Goal: Transaction & Acquisition: Purchase product/service

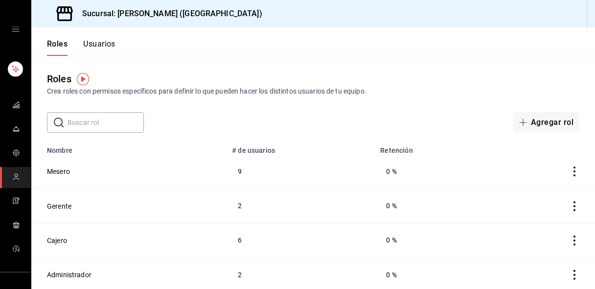
click at [410, 60] on div "Roles Crea roles con permisos específicos para definir lo que pueden hacer los …" at bounding box center [312, 94] width 563 height 77
click at [17, 228] on span "mailbox folders" at bounding box center [16, 225] width 8 height 13
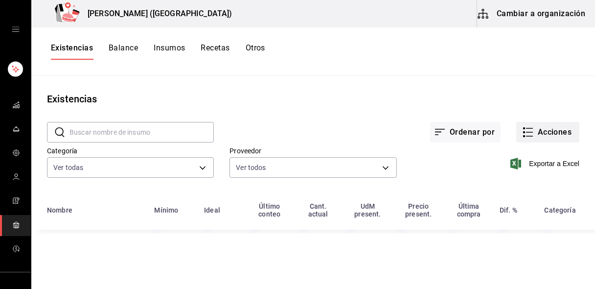
click at [536, 135] on button "Acciones" at bounding box center [547, 132] width 63 height 21
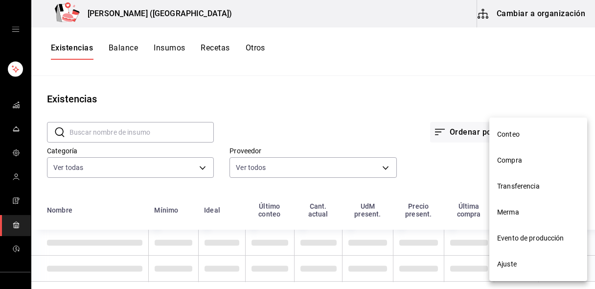
click at [528, 168] on li "Compra" at bounding box center [538, 160] width 98 height 26
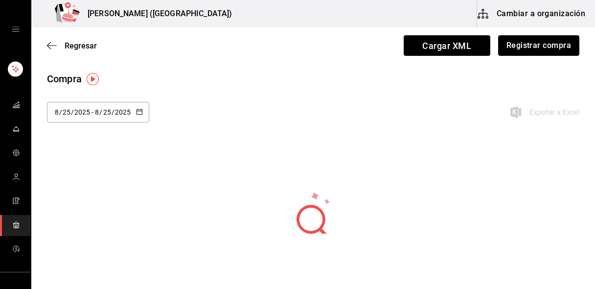
click at [512, 45] on button "Registrar compra" at bounding box center [538, 45] width 81 height 21
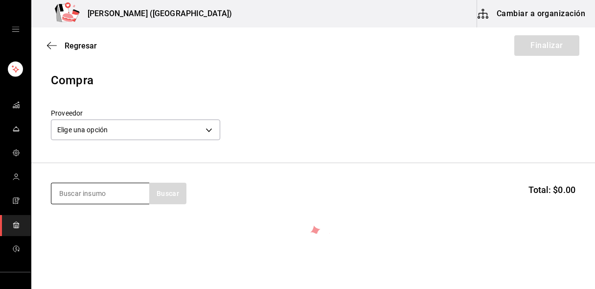
click at [97, 189] on input at bounding box center [100, 193] width 98 height 21
type input "pollo"
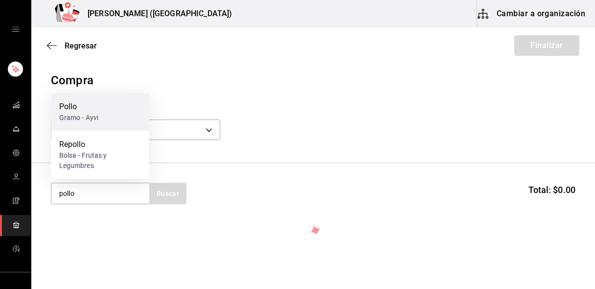
click at [84, 112] on div "Pollo" at bounding box center [79, 107] width 40 height 12
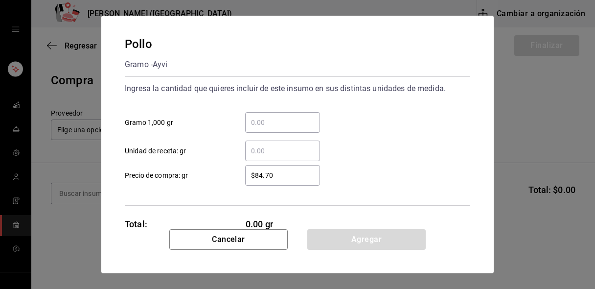
click at [254, 126] on input "​ Gramo 1,000 gr" at bounding box center [282, 122] width 75 height 12
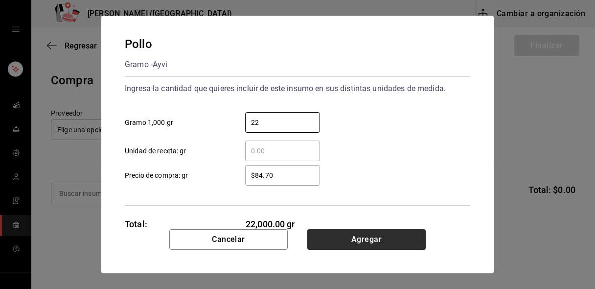
type input "22"
click at [333, 241] on button "Agregar" at bounding box center [366, 239] width 118 height 21
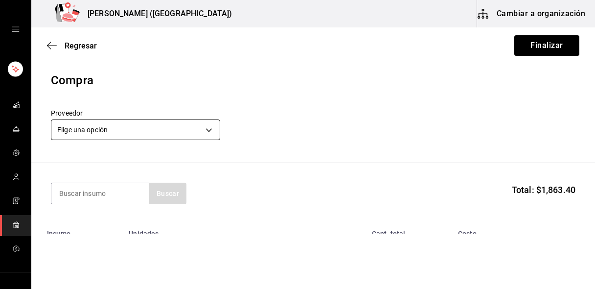
click at [68, 125] on body "Nikkori (Lindavista) Cambiar a organización Regresar Finalizar Compra Proveedor…" at bounding box center [297, 116] width 595 height 233
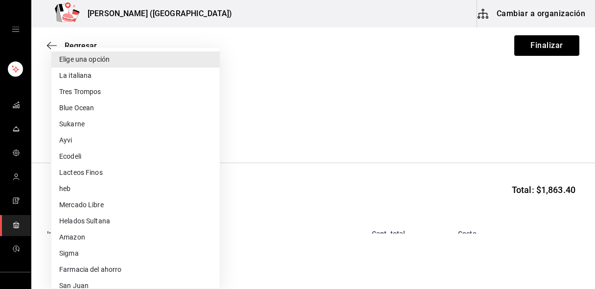
click at [96, 140] on li "Ayvi" at bounding box center [135, 140] width 168 height 16
type input "508d7fb7-9cb1-47d9-b087-46acb48e274d"
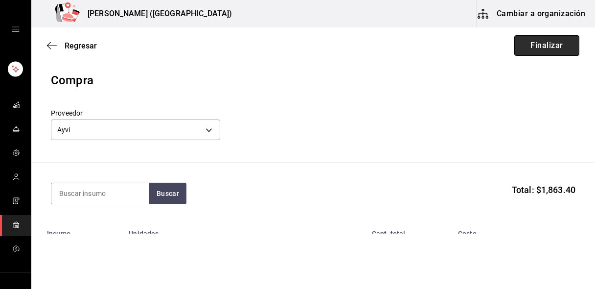
click at [537, 48] on button "Finalizar" at bounding box center [546, 45] width 65 height 21
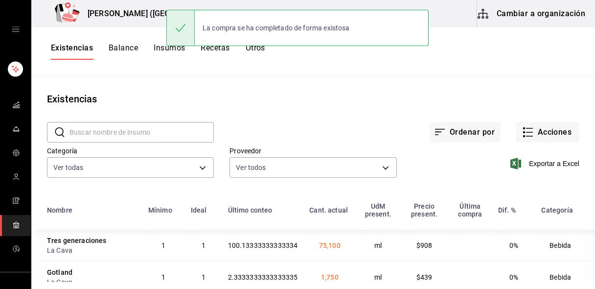
scroll to position [30, 0]
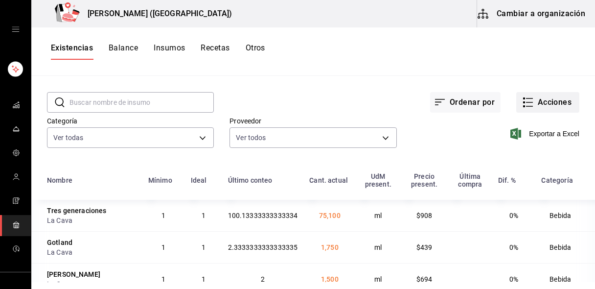
click at [555, 106] on button "Acciones" at bounding box center [547, 102] width 63 height 21
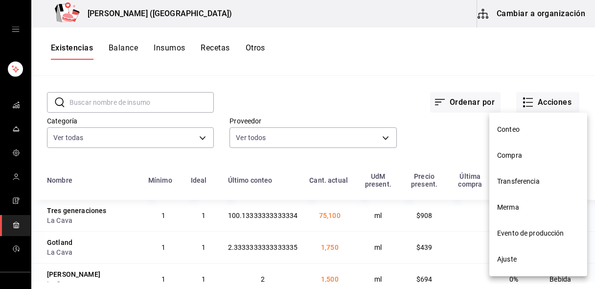
click at [512, 156] on span "Compra" at bounding box center [538, 155] width 82 height 10
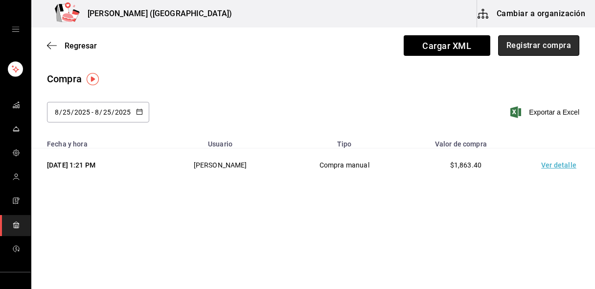
click at [553, 42] on button "Registrar compra" at bounding box center [538, 45] width 81 height 21
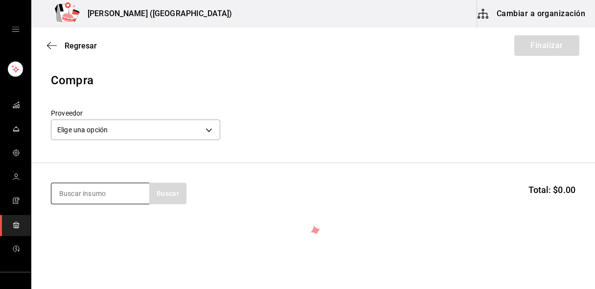
click at [109, 196] on input at bounding box center [100, 193] width 98 height 21
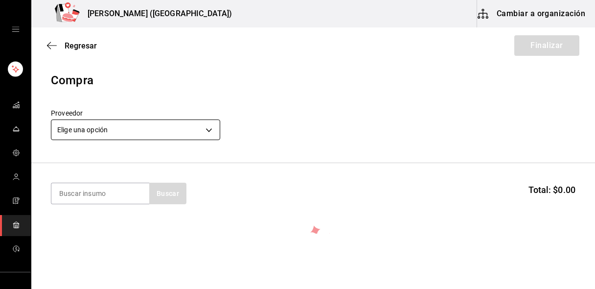
click at [112, 127] on body "Nikkori (Lindavista) Cambiar a organización Regresar Finalizar Compra Proveedor…" at bounding box center [297, 116] width 595 height 233
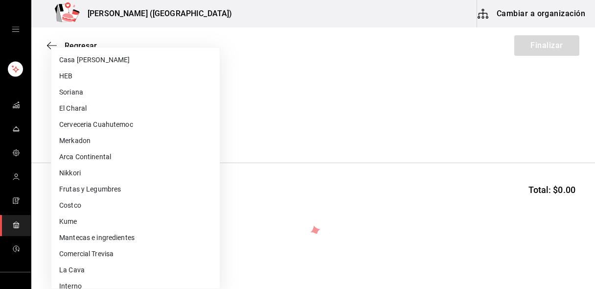
scroll to position [380, 0]
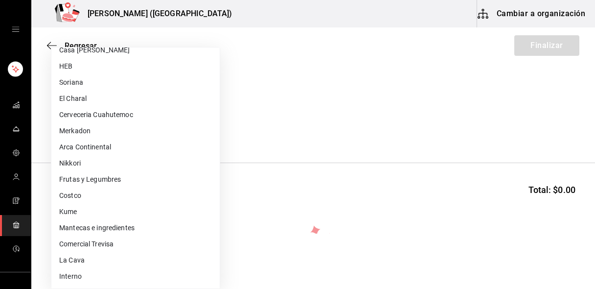
click at [110, 173] on li "Frutas y Legumbres" at bounding box center [135, 179] width 168 height 16
type input "84d68576-4e3a-44e0-bfcf-210a6f36c3a4"
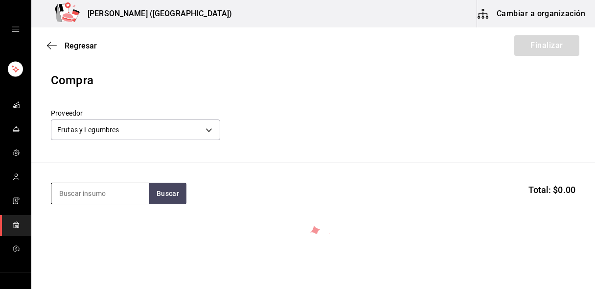
click at [91, 197] on input at bounding box center [100, 193] width 98 height 21
type input "ajonjoli"
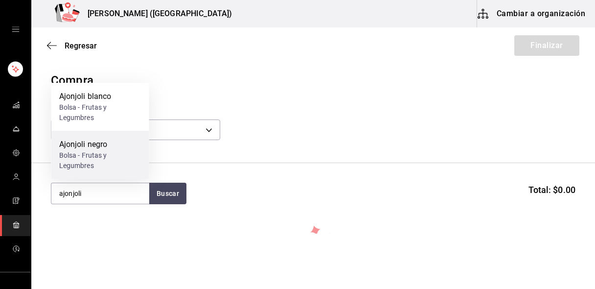
click at [103, 152] on div "Bolsa - Frutas y Legumbres" at bounding box center [100, 160] width 82 height 21
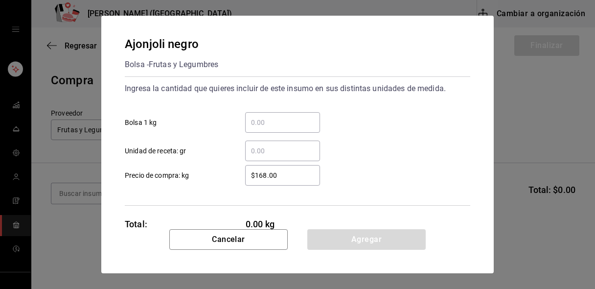
click at [273, 150] on input "​ Unidad de receta: gr" at bounding box center [282, 151] width 75 height 12
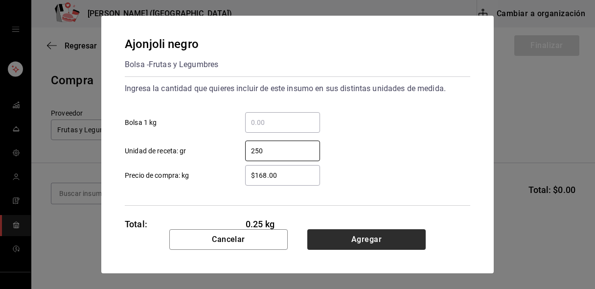
type input "250"
click at [344, 241] on button "Agregar" at bounding box center [366, 239] width 118 height 21
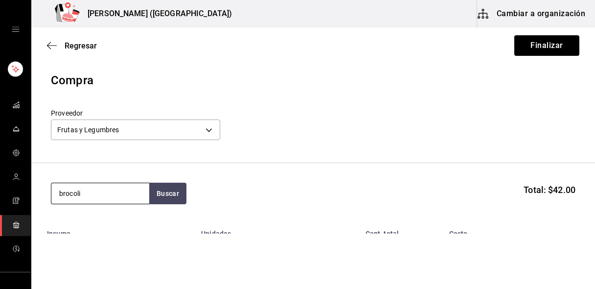
type input "brocoli"
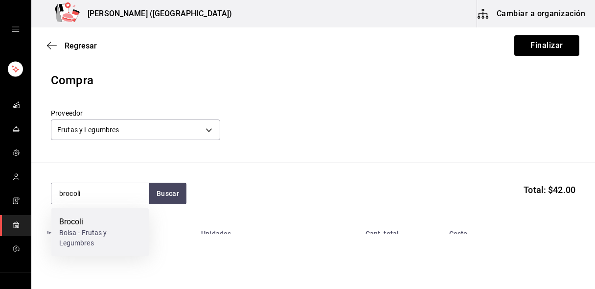
click at [83, 221] on div "Brocoli" at bounding box center [100, 222] width 82 height 12
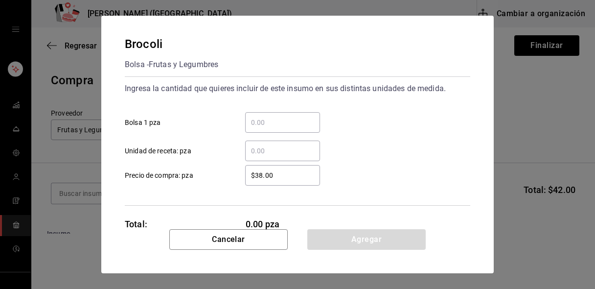
click at [264, 125] on input "​ Bolsa 1 pza" at bounding box center [282, 122] width 75 height 12
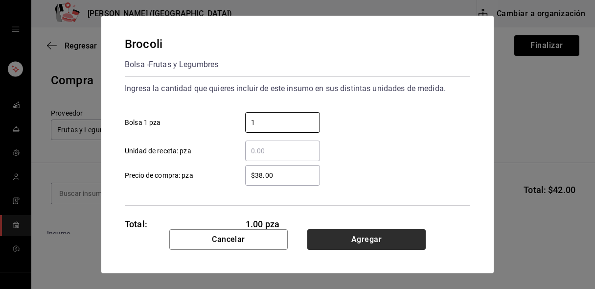
type input "1"
click at [346, 236] on button "Agregar" at bounding box center [366, 239] width 118 height 21
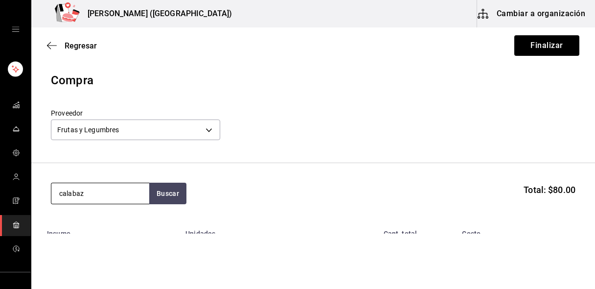
type input "calabaza"
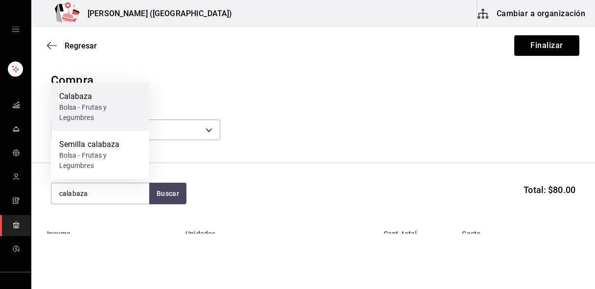
click at [119, 113] on div "Bolsa - Frutas y Legumbres" at bounding box center [100, 112] width 82 height 21
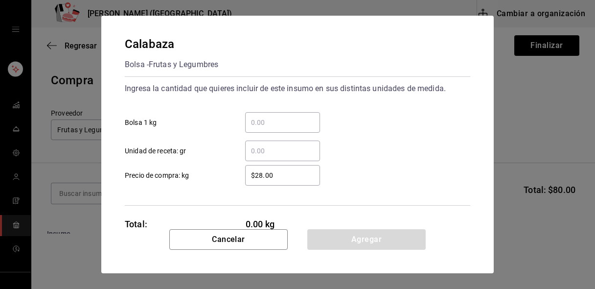
click at [268, 146] on input "​ Unidad de receta: gr" at bounding box center [282, 151] width 75 height 12
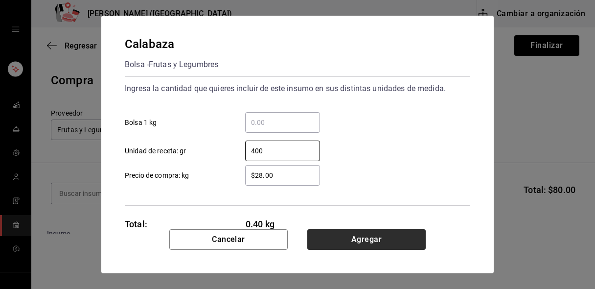
type input "400"
click at [342, 245] on button "Agregar" at bounding box center [366, 239] width 118 height 21
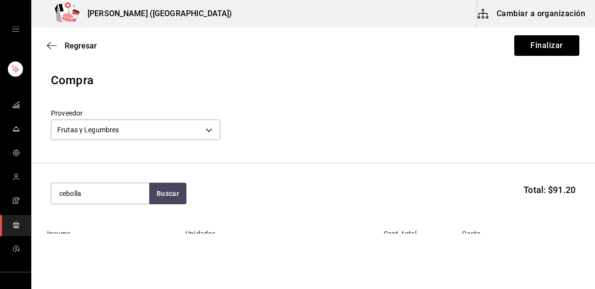
type input "cebolla"
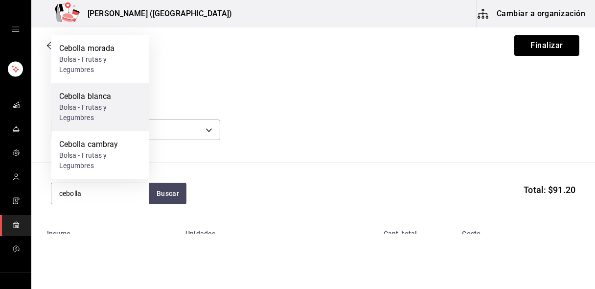
click at [95, 97] on div "Cebolla blanca" at bounding box center [100, 96] width 82 height 12
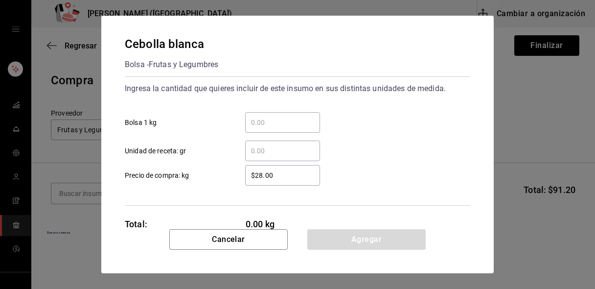
click at [253, 149] on input "​ Unidad de receta: gr" at bounding box center [282, 151] width 75 height 12
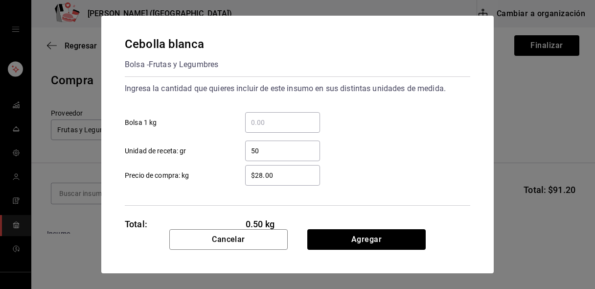
type input "5"
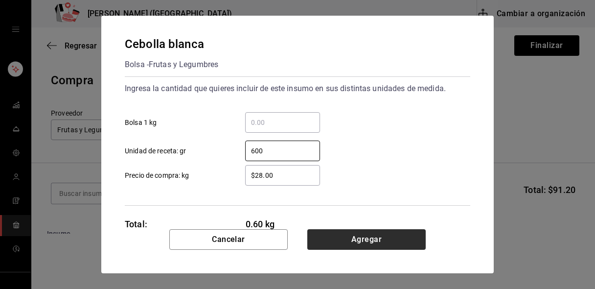
type input "600"
click at [343, 235] on button "Agregar" at bounding box center [366, 239] width 118 height 21
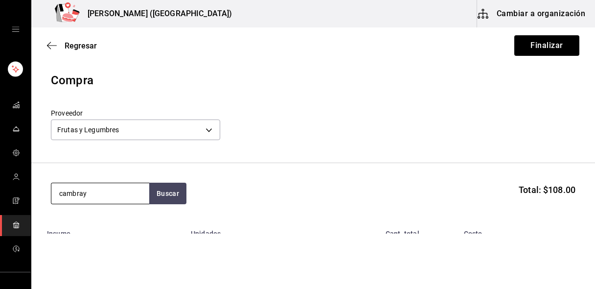
type input "cambray"
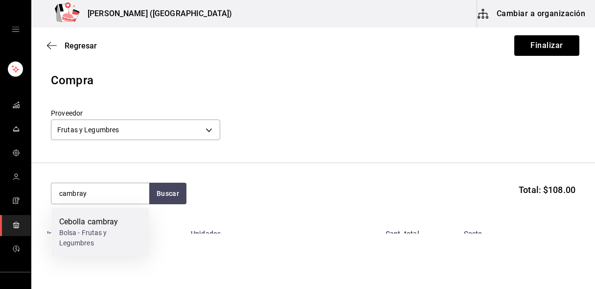
click at [94, 236] on div "Bolsa - Frutas y Legumbres" at bounding box center [100, 237] width 82 height 21
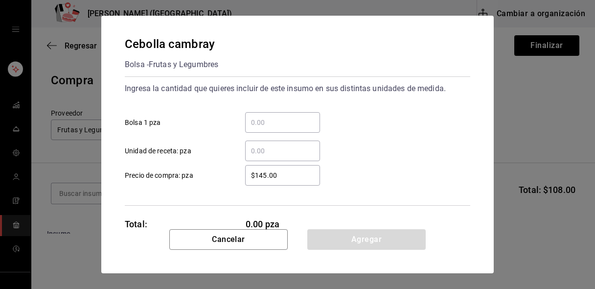
click at [281, 120] on input "​ Bolsa 1 pza" at bounding box center [282, 122] width 75 height 12
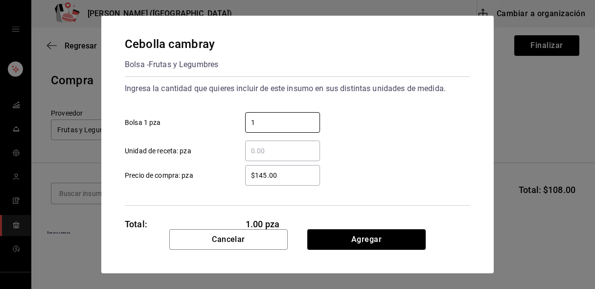
type input "1"
click at [323, 233] on button "Agregar" at bounding box center [366, 239] width 118 height 21
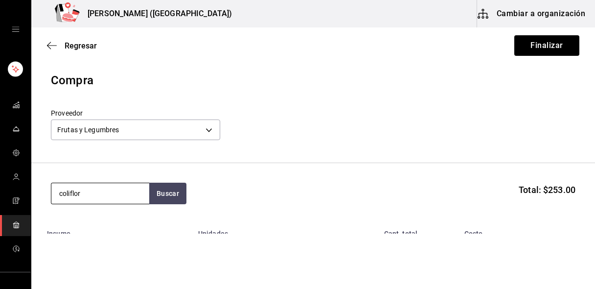
type input "coliflor"
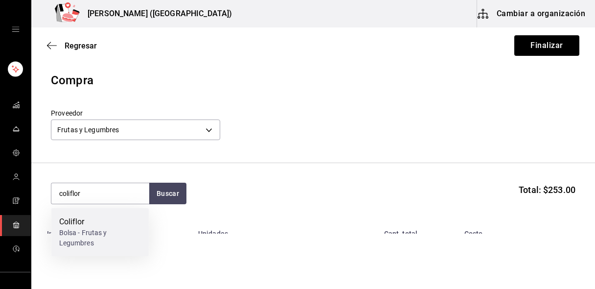
click at [112, 219] on div "Coliflor" at bounding box center [100, 222] width 82 height 12
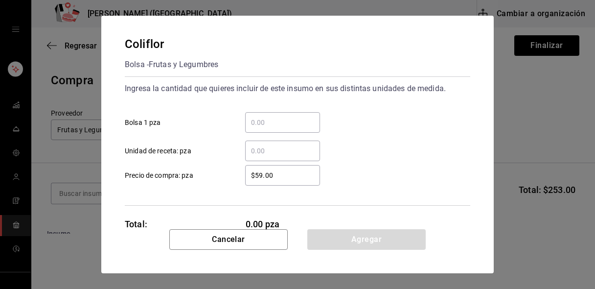
click at [270, 122] on input "​ Bolsa 1 pza" at bounding box center [282, 122] width 75 height 12
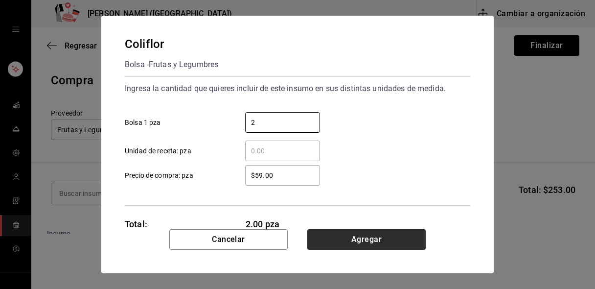
type input "2"
click at [331, 233] on button "Agregar" at bounding box center [366, 239] width 118 height 21
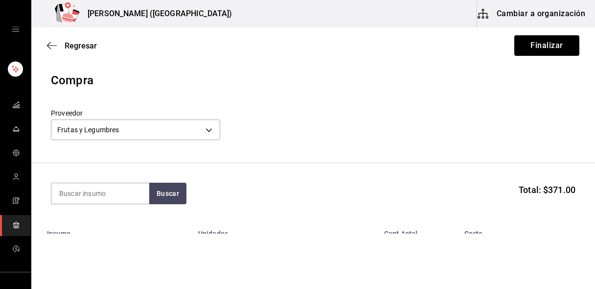
scroll to position [18, 0]
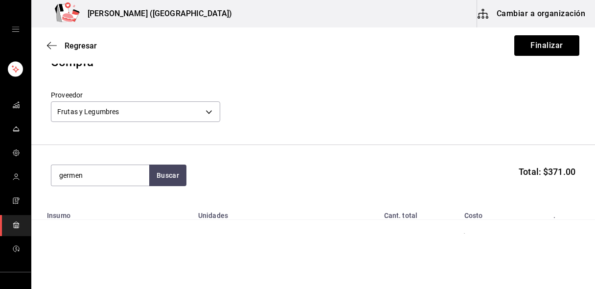
type input "germen"
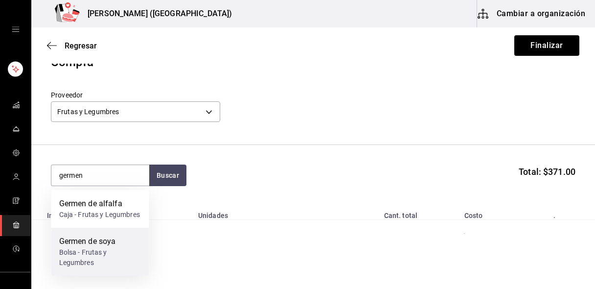
click at [103, 245] on div "Germen de soya" at bounding box center [100, 241] width 82 height 12
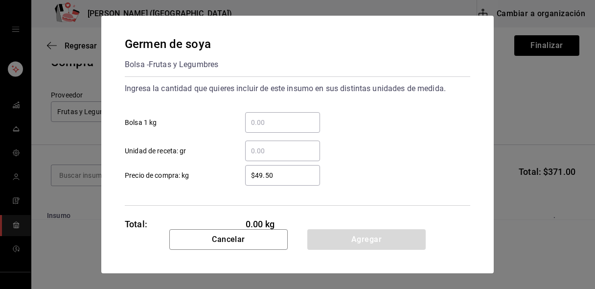
click at [293, 150] on input "​ Unidad de receta: gr" at bounding box center [282, 151] width 75 height 12
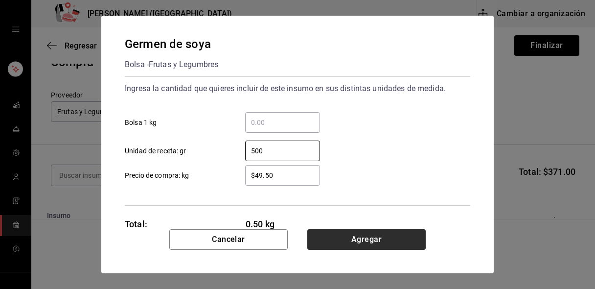
type input "500"
click at [321, 241] on button "Agregar" at bounding box center [366, 239] width 118 height 21
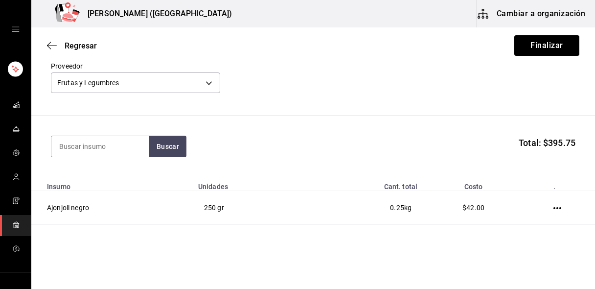
scroll to position [46, 0]
type input "lechuga"
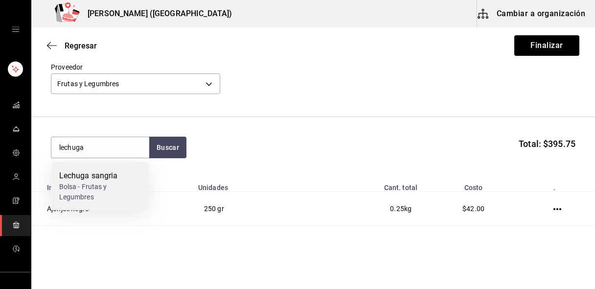
click at [116, 181] on div "Bolsa - Frutas y Legumbres" at bounding box center [100, 191] width 82 height 21
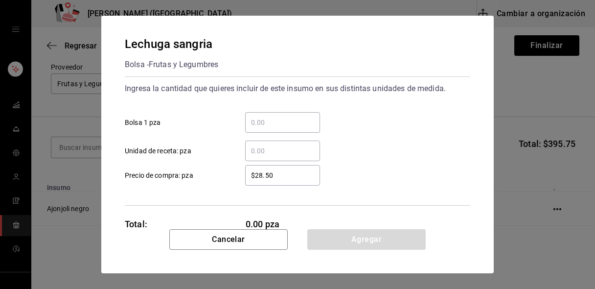
click at [288, 146] on input "​ Unidad de receta: pza" at bounding box center [282, 151] width 75 height 12
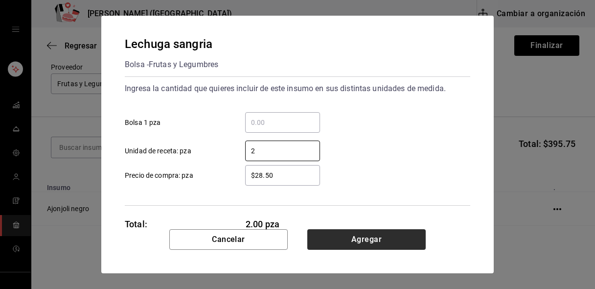
type input "2"
click at [341, 240] on button "Agregar" at bounding box center [366, 239] width 118 height 21
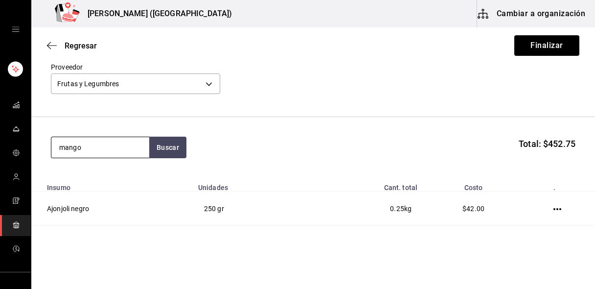
type input "mango"
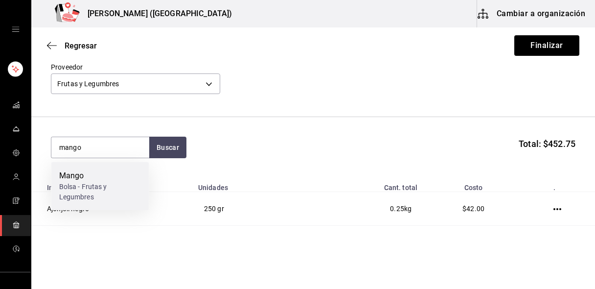
click at [97, 174] on div "Mango" at bounding box center [100, 176] width 82 height 12
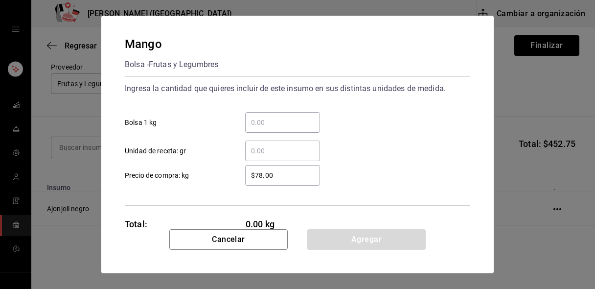
click at [265, 145] on input "​ Unidad de receta: gr" at bounding box center [282, 151] width 75 height 12
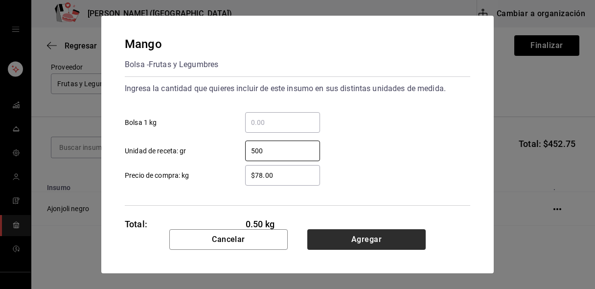
type input "500"
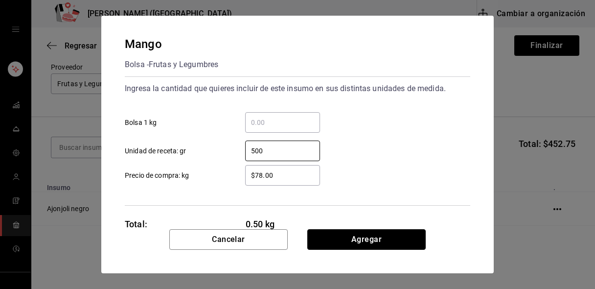
click at [357, 234] on button "Agregar" at bounding box center [366, 239] width 118 height 21
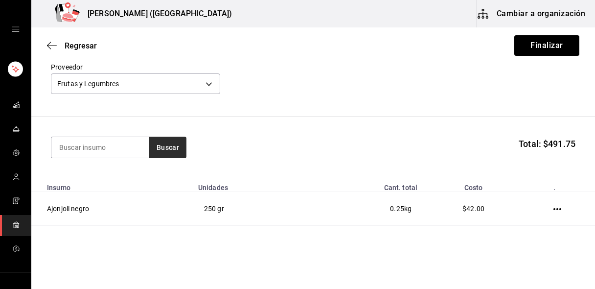
type input "r"
type input "pepino"
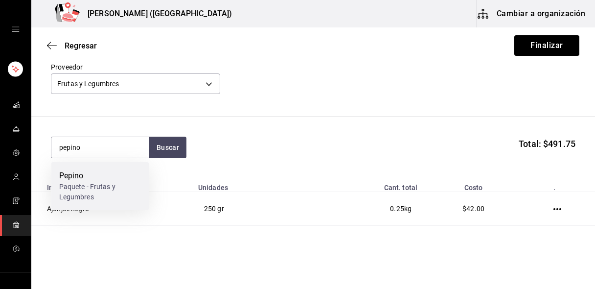
click at [94, 179] on div "Pepino" at bounding box center [100, 176] width 82 height 12
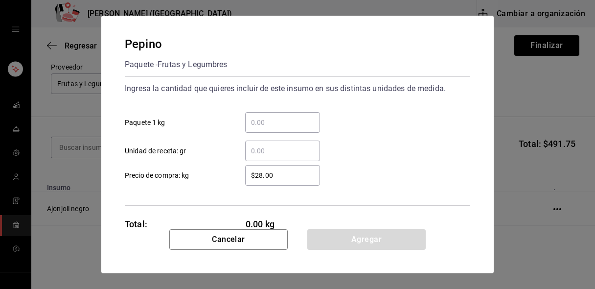
click at [282, 123] on input "​ Paquete 1 kg" at bounding box center [282, 122] width 75 height 12
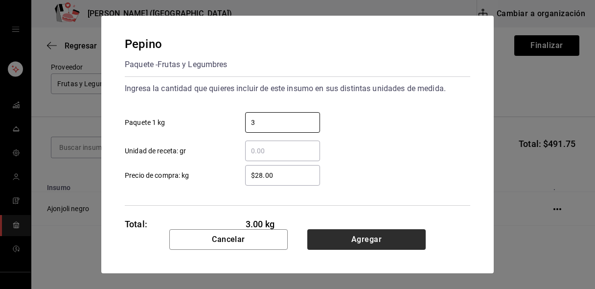
type input "3"
click at [361, 246] on button "Agregar" at bounding box center [366, 239] width 118 height 21
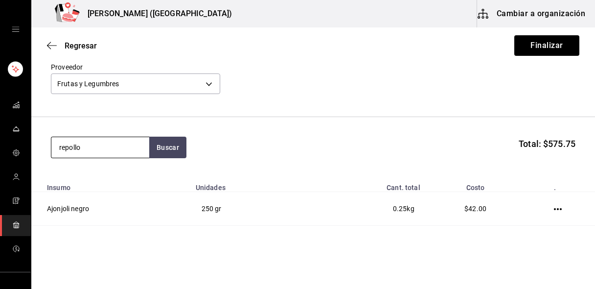
type input "repollo"
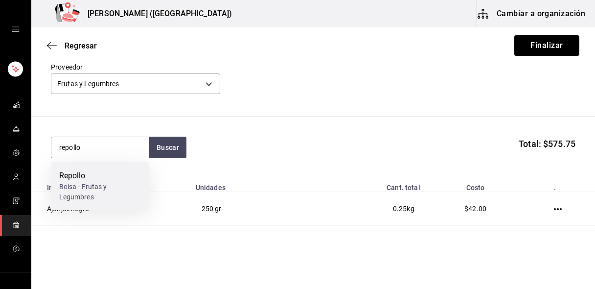
click at [82, 183] on div "Bolsa - Frutas y Legumbres" at bounding box center [100, 191] width 82 height 21
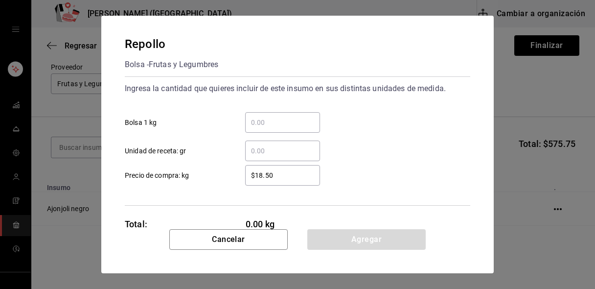
click at [303, 123] on input "​ Bolsa 1 kg" at bounding box center [282, 122] width 75 height 12
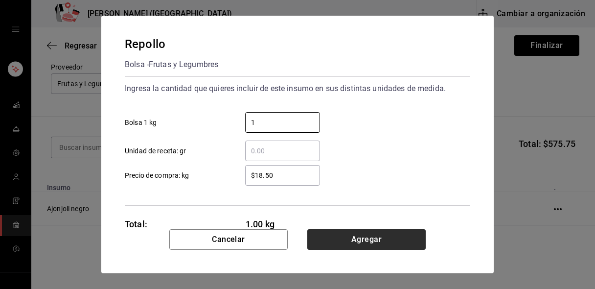
type input "1"
click at [340, 242] on button "Agregar" at bounding box center [366, 239] width 118 height 21
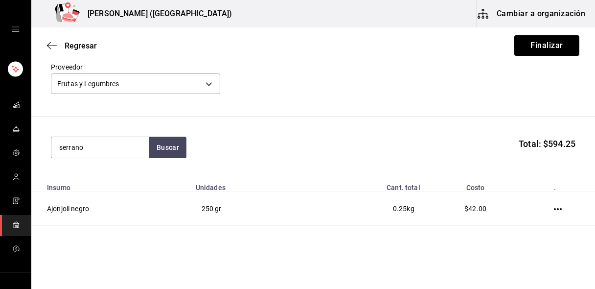
type input "serrano"
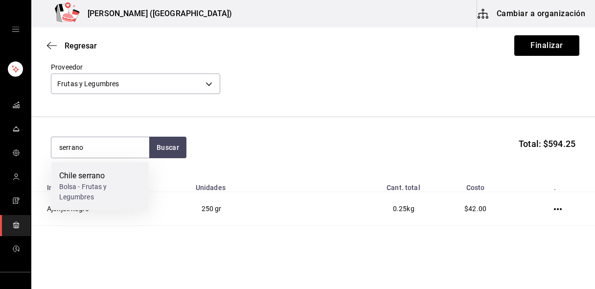
click at [108, 177] on div "Chile serrano" at bounding box center [100, 176] width 82 height 12
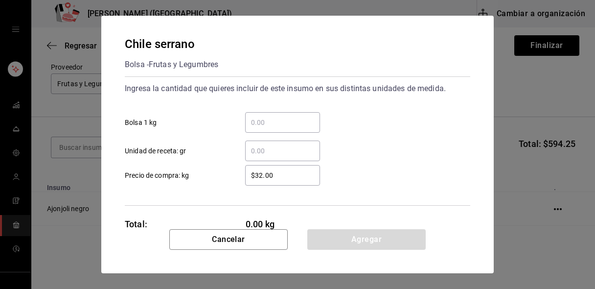
click at [262, 119] on input "​ Bolsa 1 kg" at bounding box center [282, 122] width 75 height 12
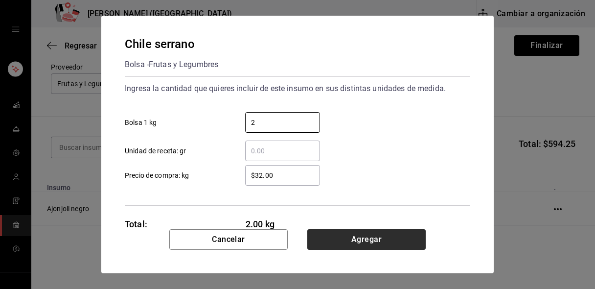
type input "2"
click at [325, 239] on button "Agregar" at bounding box center [366, 239] width 118 height 21
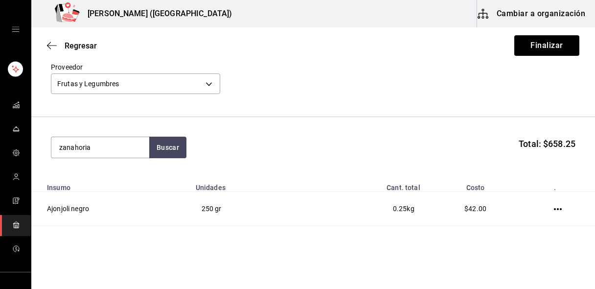
type input "zanahoria"
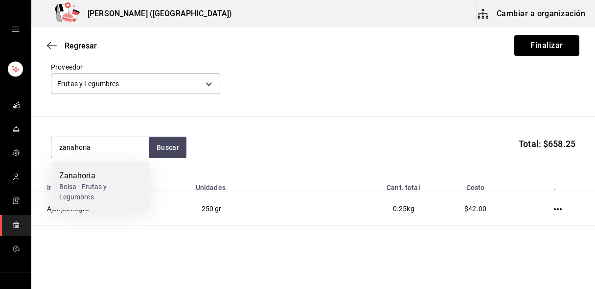
click at [141, 174] on div "Zanahoria Bolsa - Frutas y Legumbres" at bounding box center [100, 186] width 98 height 48
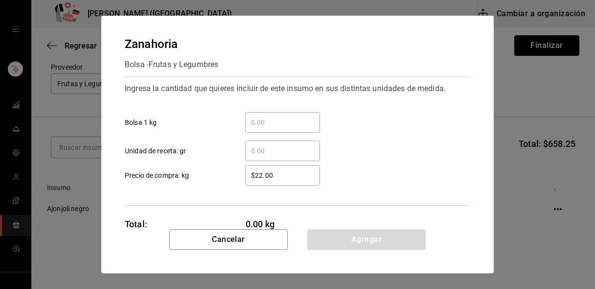
click at [266, 122] on input "​ Bolsa 1 kg" at bounding box center [282, 122] width 75 height 12
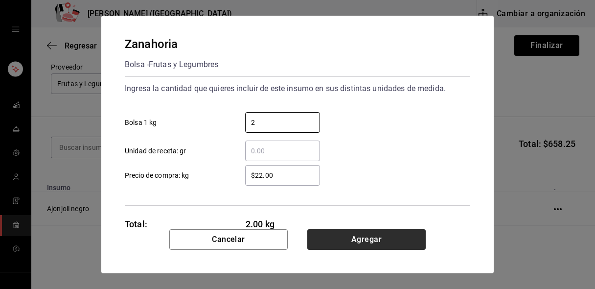
type input "2"
click at [332, 244] on button "Agregar" at bounding box center [366, 239] width 118 height 21
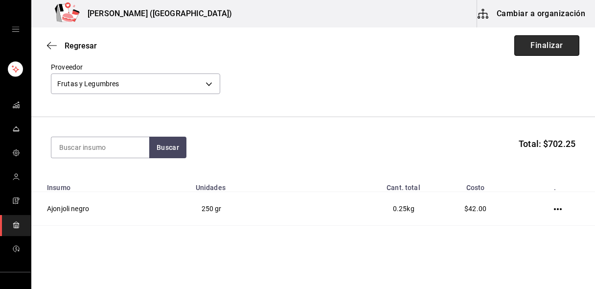
click at [530, 44] on button "Finalizar" at bounding box center [546, 45] width 65 height 21
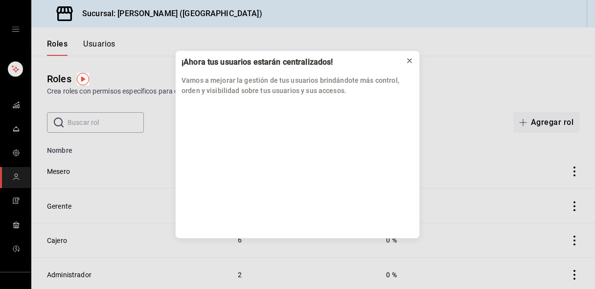
click at [409, 56] on div at bounding box center [409, 61] width 8 height 10
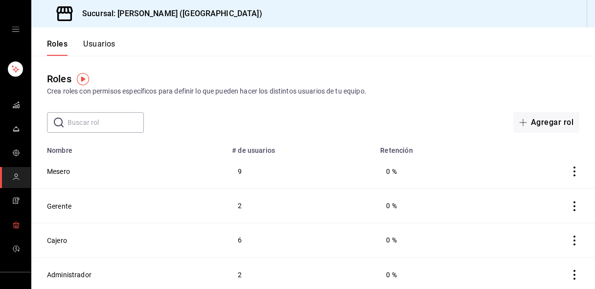
click at [9, 228] on link "mailbox folders" at bounding box center [15, 225] width 31 height 21
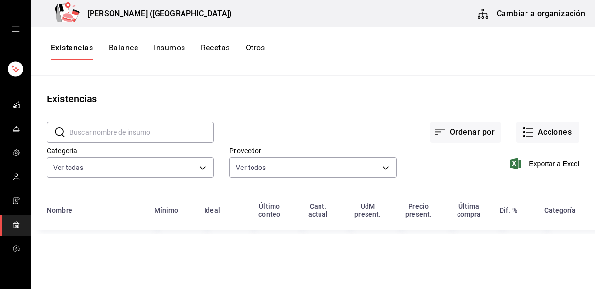
click at [549, 143] on div "Exportar a Excel" at bounding box center [488, 156] width 182 height 50
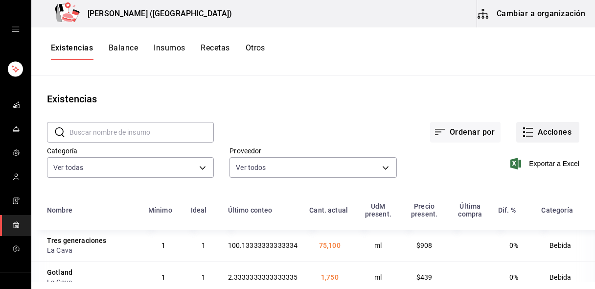
click at [542, 134] on button "Acciones" at bounding box center [547, 132] width 63 height 21
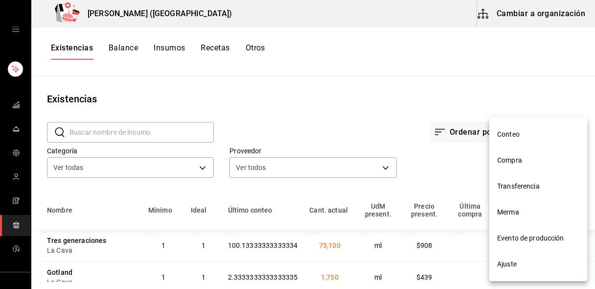
click at [535, 166] on li "Compra" at bounding box center [538, 160] width 98 height 26
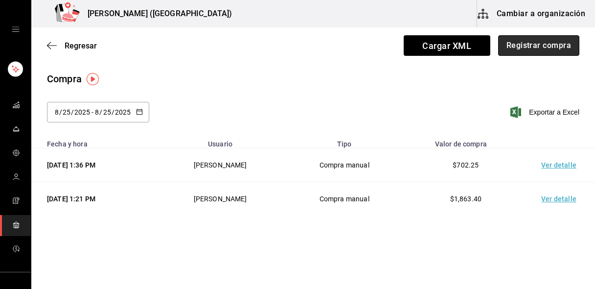
click at [535, 48] on button "Registrar compra" at bounding box center [538, 45] width 81 height 21
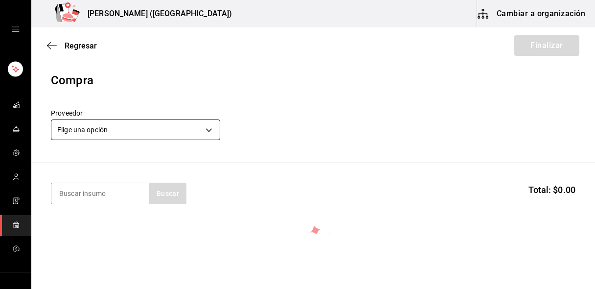
click at [127, 125] on body "Nikkori (Lindavista) Cambiar a organización Regresar Finalizar Compra Proveedor…" at bounding box center [297, 116] width 595 height 233
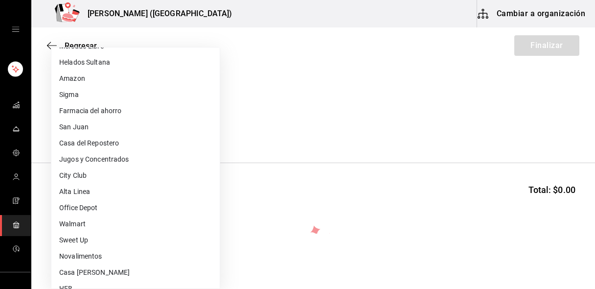
scroll to position [146, 0]
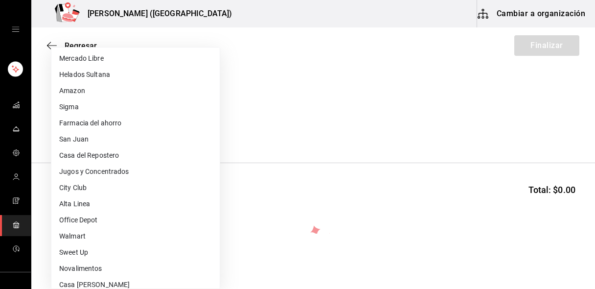
click at [110, 167] on li "Jugos y Concentrados" at bounding box center [135, 171] width 168 height 16
type input "3ac217bf-2e84-4fd5-ac83-aacc8b40e14e"
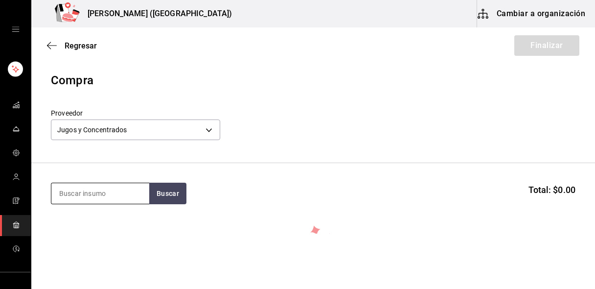
click at [101, 196] on input at bounding box center [100, 193] width 98 height 21
type input "mango"
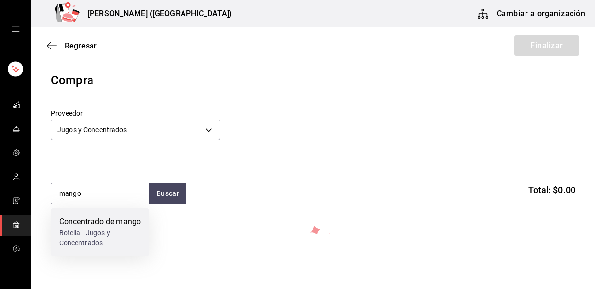
click at [85, 227] on div "Concentrado de mango" at bounding box center [100, 222] width 82 height 12
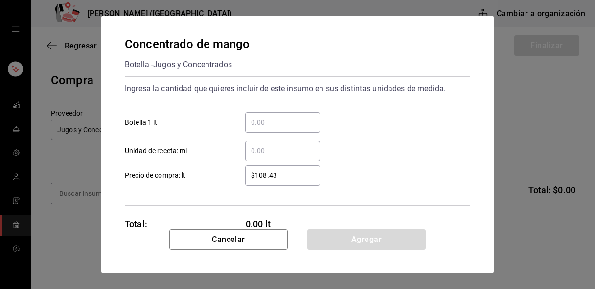
click at [274, 129] on div "​" at bounding box center [282, 122] width 75 height 21
click at [274, 128] on input "​ Botella 1 lt" at bounding box center [282, 122] width 75 height 12
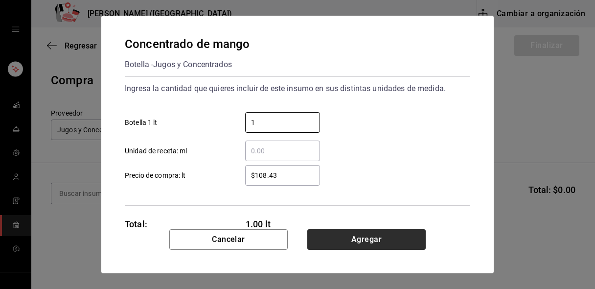
type input "1"
click at [355, 244] on button "Agregar" at bounding box center [366, 239] width 118 height 21
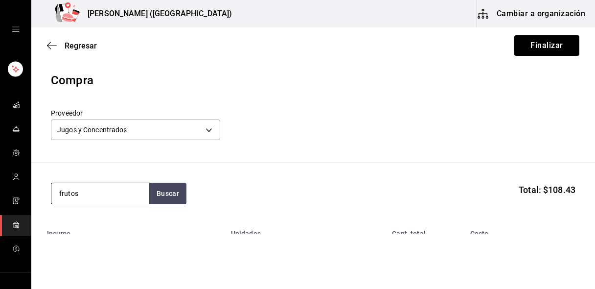
type input "frutos"
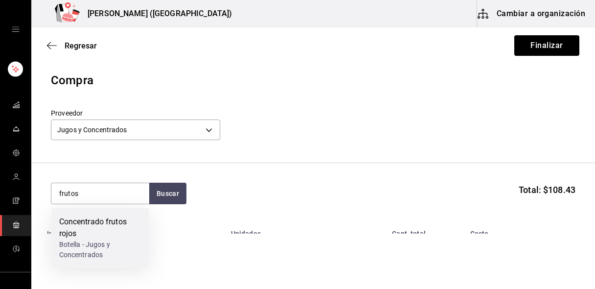
click at [61, 231] on div "Concentrado frutos rojos" at bounding box center [100, 227] width 82 height 23
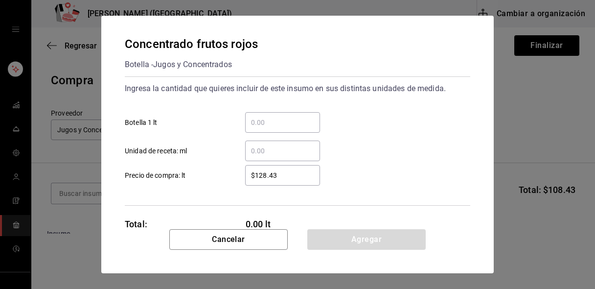
click at [298, 121] on input "​ Botella 1 lt" at bounding box center [282, 122] width 75 height 12
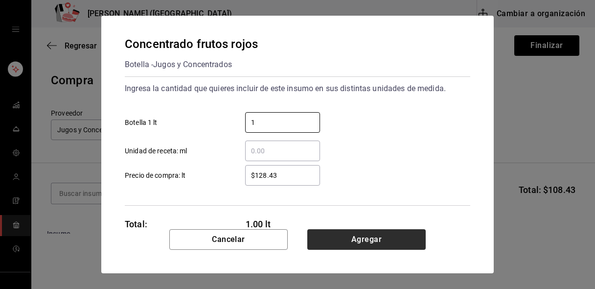
type input "1"
click at [331, 244] on button "Agregar" at bounding box center [366, 239] width 118 height 21
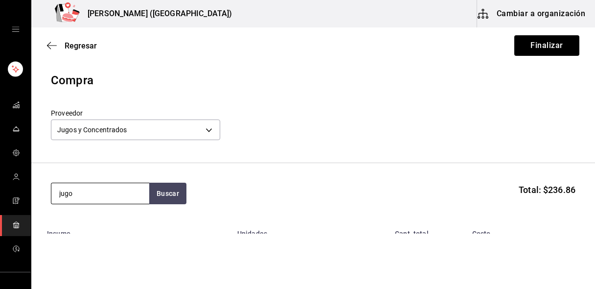
type input "jugo"
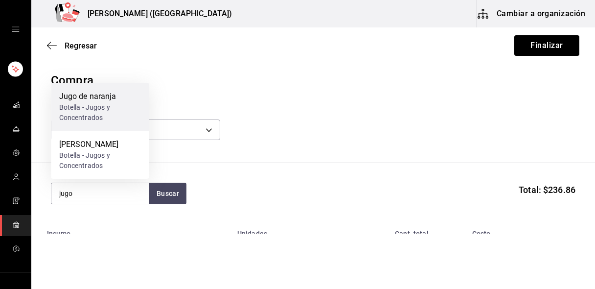
click at [96, 117] on div "Botella - Jugos y Concentrados" at bounding box center [100, 112] width 82 height 21
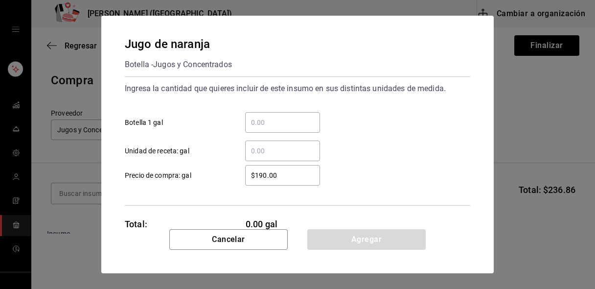
click at [265, 122] on input "​ Botella 1 gal" at bounding box center [282, 122] width 75 height 12
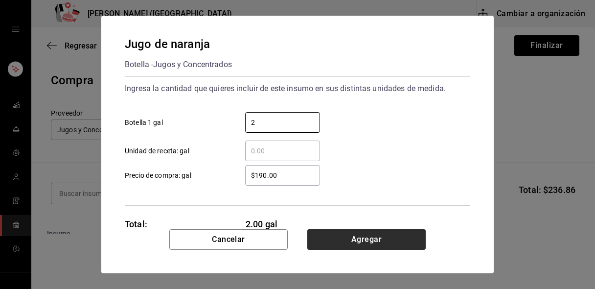
type input "2"
click at [364, 242] on button "Agregar" at bounding box center [366, 239] width 118 height 21
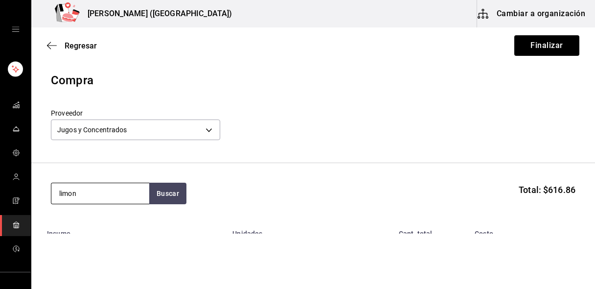
type input "limon"
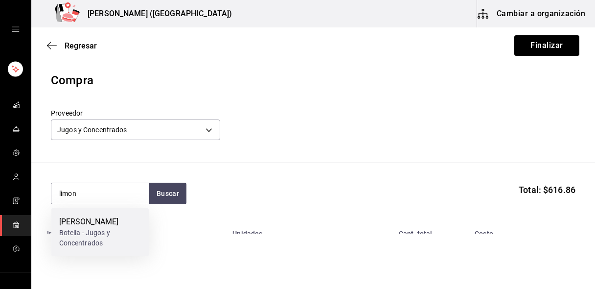
click at [119, 228] on div "Botella - Jugos y Concentrados" at bounding box center [100, 237] width 82 height 21
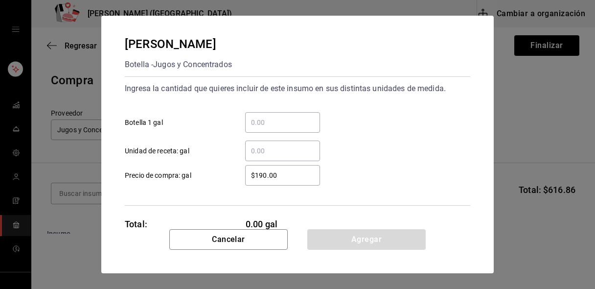
click at [260, 125] on input "​ Botella 1 gal" at bounding box center [282, 122] width 75 height 12
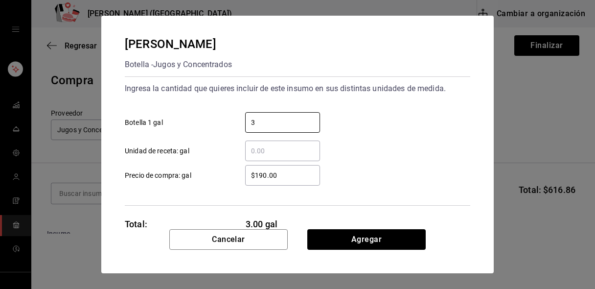
type input "3"
click at [343, 250] on div "Cancelar Agregar" at bounding box center [297, 251] width 392 height 44
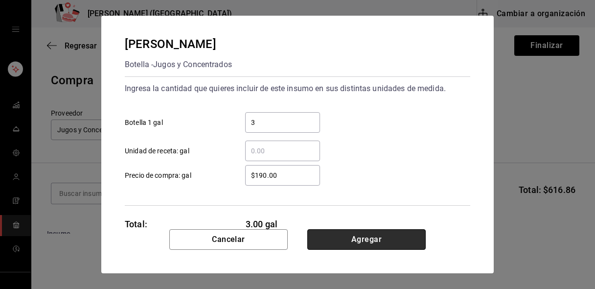
click at [348, 243] on button "Agregar" at bounding box center [366, 239] width 118 height 21
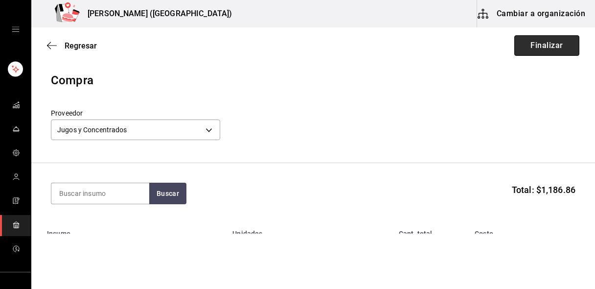
click at [529, 39] on button "Finalizar" at bounding box center [546, 45] width 65 height 21
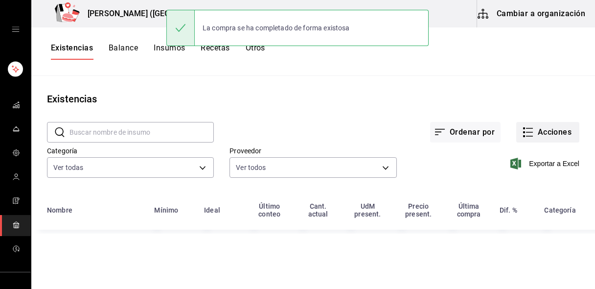
click at [535, 131] on button "Acciones" at bounding box center [547, 132] width 63 height 21
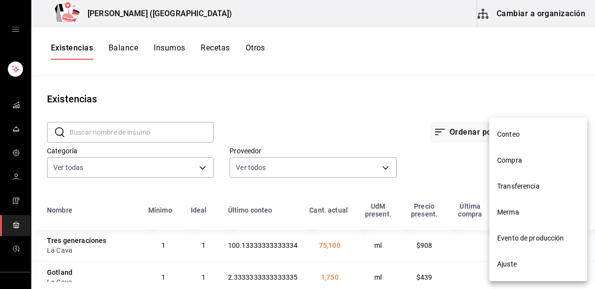
click at [514, 160] on span "Compra" at bounding box center [538, 160] width 82 height 10
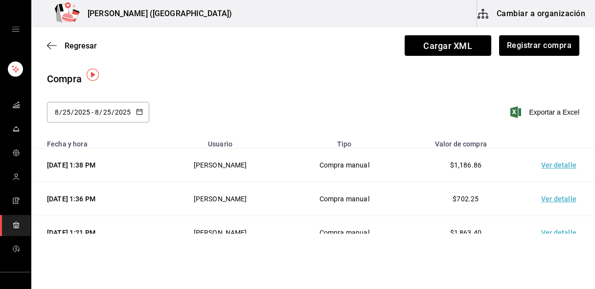
scroll to position [31, 0]
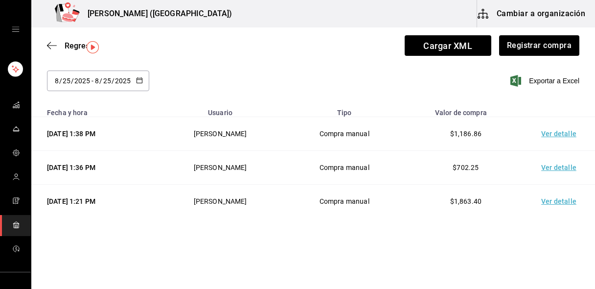
click at [564, 169] on td "Ver detalle" at bounding box center [560, 168] width 68 height 34
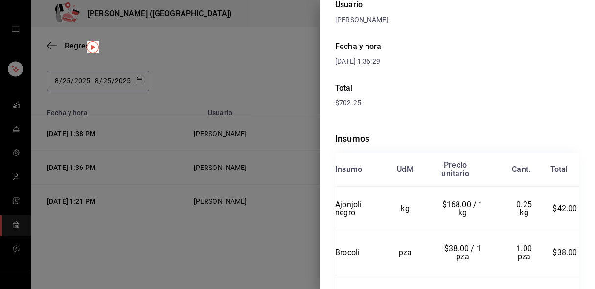
scroll to position [0, 0]
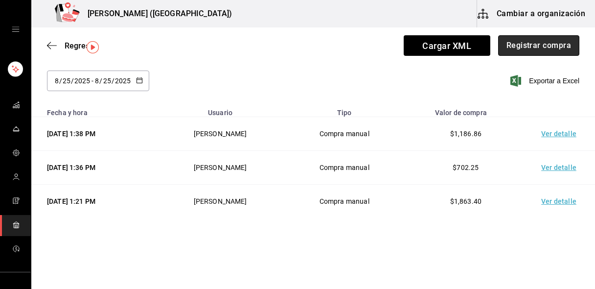
click at [540, 42] on button "Registrar compra" at bounding box center [538, 45] width 81 height 21
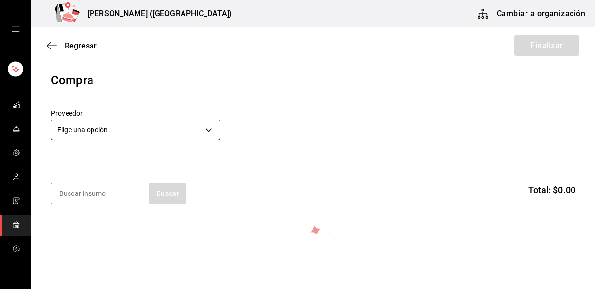
click at [128, 126] on body "Nikkori (Lindavista) Cambiar a organización Regresar Finalizar Compra Proveedor…" at bounding box center [297, 116] width 595 height 233
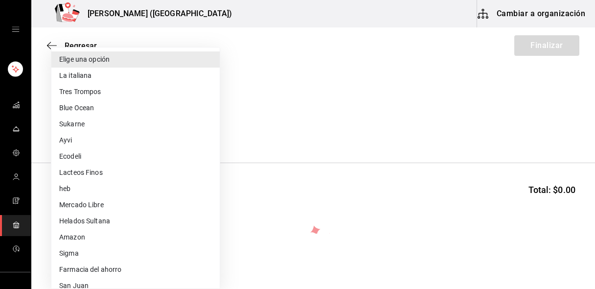
scroll to position [380, 0]
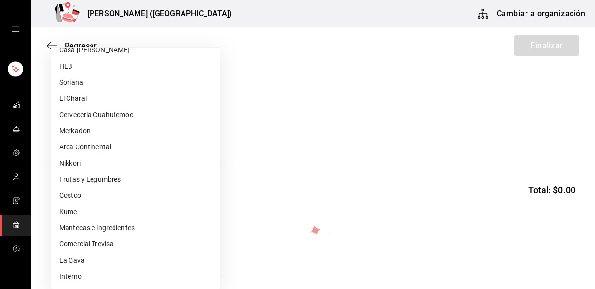
click at [103, 105] on li "El Charal" at bounding box center [135, 98] width 168 height 16
type input "e378bbd6-4a7c-4c28-a254-1cfe5b46c694"
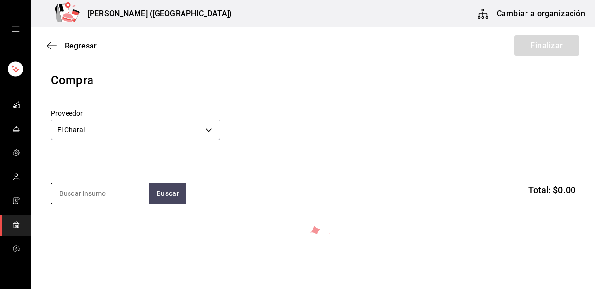
click at [108, 193] on input at bounding box center [100, 193] width 98 height 21
type input "camaron"
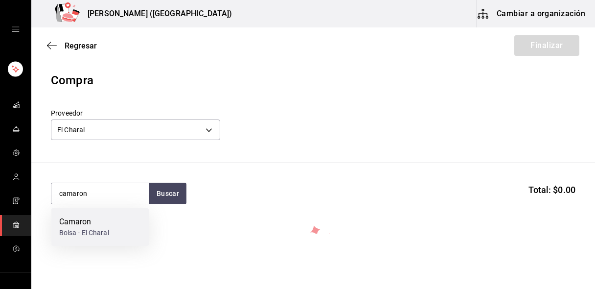
click at [90, 224] on div "Camaron" at bounding box center [84, 222] width 50 height 12
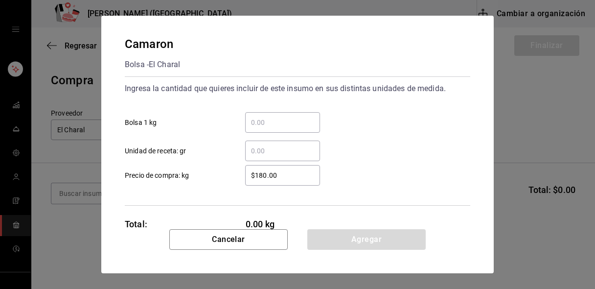
click at [271, 120] on input "​ Bolsa 1 kg" at bounding box center [282, 122] width 75 height 12
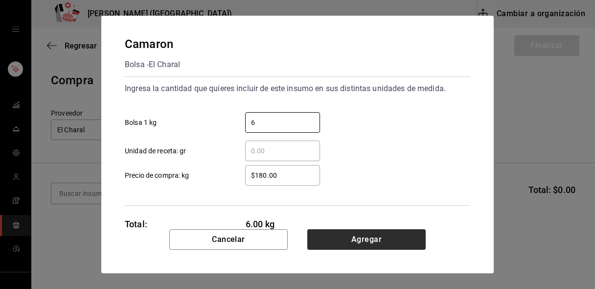
type input "6"
click at [335, 236] on button "Agregar" at bounding box center [366, 239] width 118 height 21
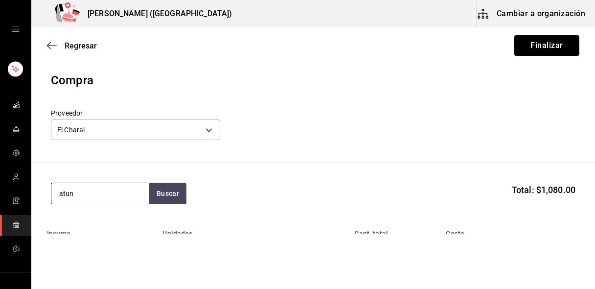
type input "atun"
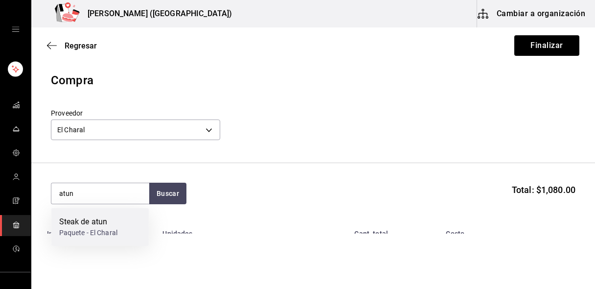
click at [79, 237] on div "Steak de atun [GEOGRAPHIC_DATA]" at bounding box center [100, 227] width 98 height 38
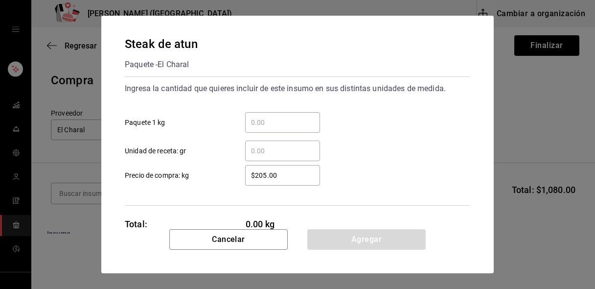
click at [273, 121] on input "​ Paquete 1 kg" at bounding box center [282, 122] width 75 height 12
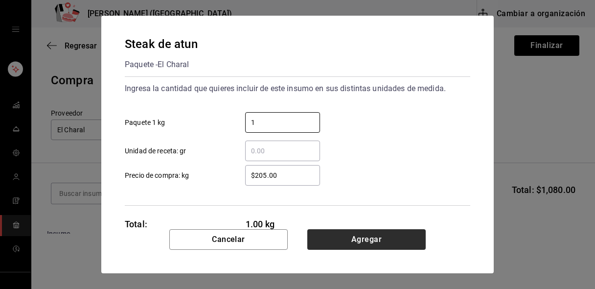
type input "1"
click at [336, 234] on button "Agregar" at bounding box center [366, 239] width 118 height 21
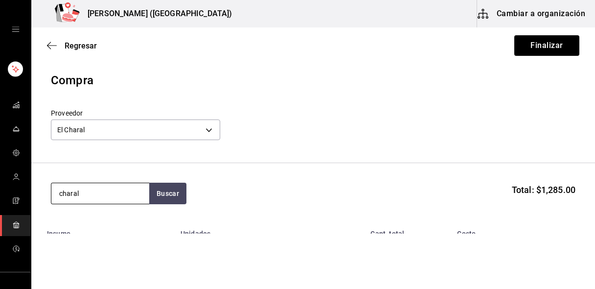
type input "charal"
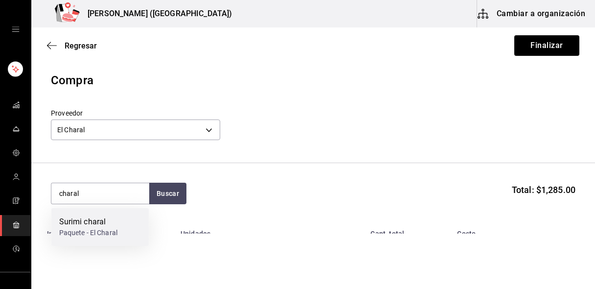
click at [67, 224] on div "Surimi charal" at bounding box center [88, 222] width 59 height 12
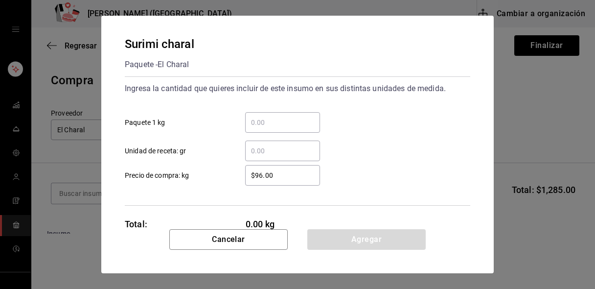
click at [256, 125] on input "​ Paquete 1 kg" at bounding box center [282, 122] width 75 height 12
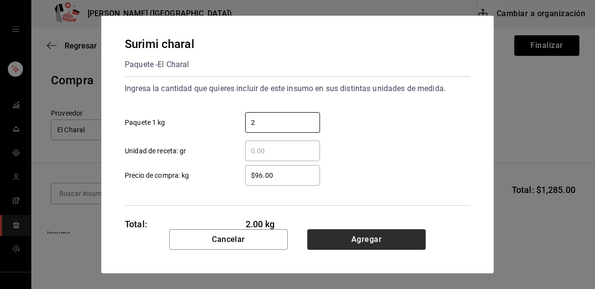
type input "2"
click at [374, 240] on button "Agregar" at bounding box center [366, 239] width 118 height 21
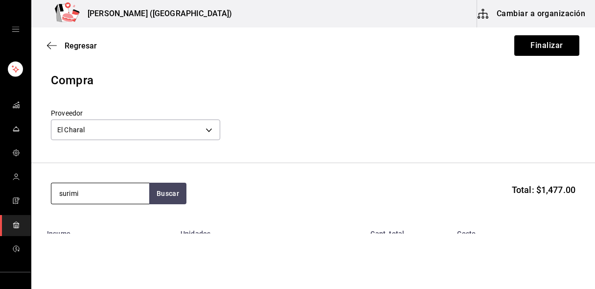
type input "surimi"
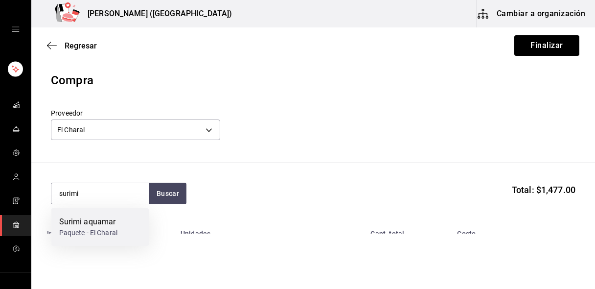
click at [100, 220] on div "Surimi aquamar" at bounding box center [88, 222] width 59 height 12
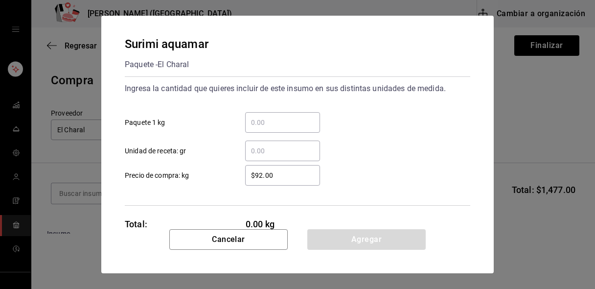
click at [267, 120] on input "​ Paquete 1 kg" at bounding box center [282, 122] width 75 height 12
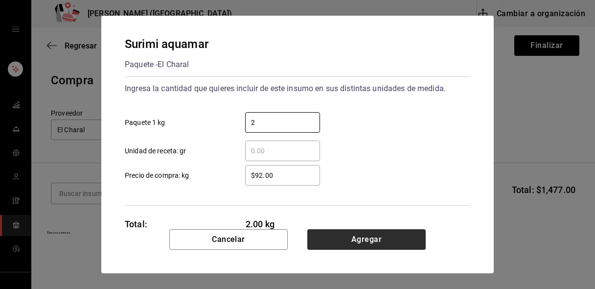
type input "2"
click at [371, 242] on button "Agregar" at bounding box center [366, 239] width 118 height 21
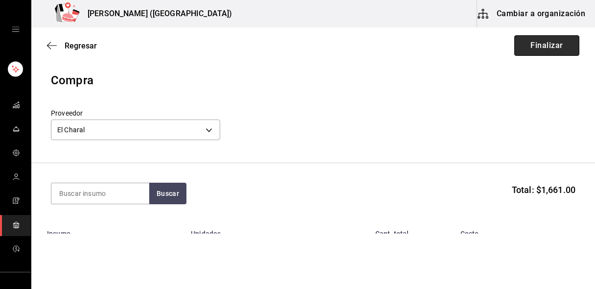
click at [525, 52] on button "Finalizar" at bounding box center [546, 45] width 65 height 21
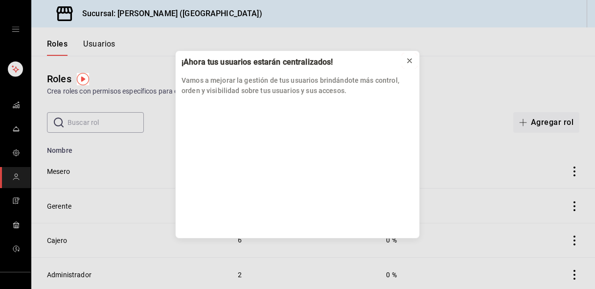
click at [406, 59] on icon at bounding box center [409, 61] width 8 height 8
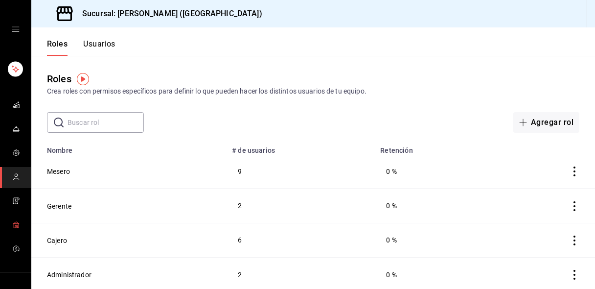
click at [7, 221] on link "mailbox folders" at bounding box center [15, 225] width 31 height 21
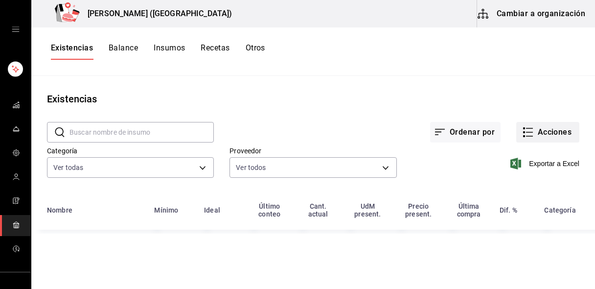
click at [554, 138] on button "Acciones" at bounding box center [547, 132] width 63 height 21
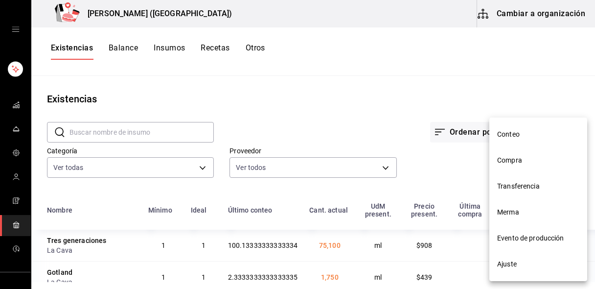
click at [550, 161] on span "Compra" at bounding box center [538, 160] width 82 height 10
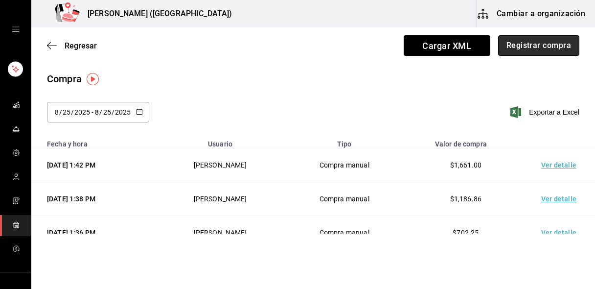
click at [544, 45] on button "Registrar compra" at bounding box center [538, 45] width 81 height 21
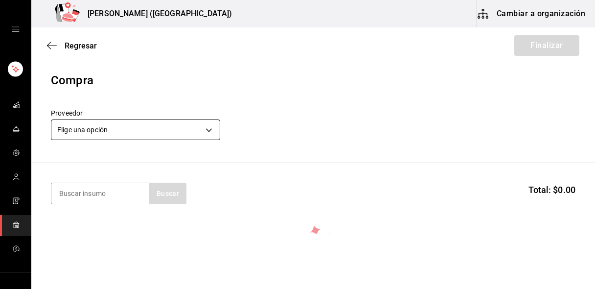
click at [138, 133] on body "Nikkori (Lindavista) Cambiar a organización Regresar Finalizar Compra Proveedor…" at bounding box center [297, 116] width 595 height 233
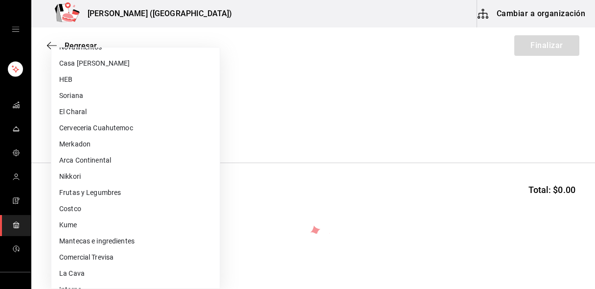
scroll to position [380, 0]
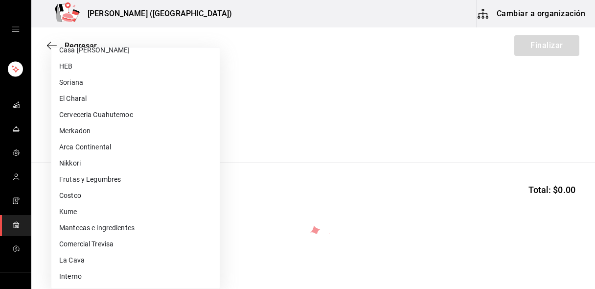
click at [112, 210] on li "Kume" at bounding box center [135, 211] width 168 height 16
type input "b4fc3fea-a59c-418c-8192-496b4ed1c6bf"
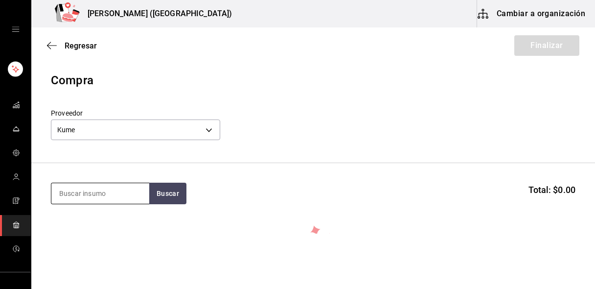
click at [104, 190] on input at bounding box center [100, 193] width 98 height 21
type input "sake"
click at [90, 193] on input "sake" at bounding box center [100, 193] width 98 height 21
type input "sapp"
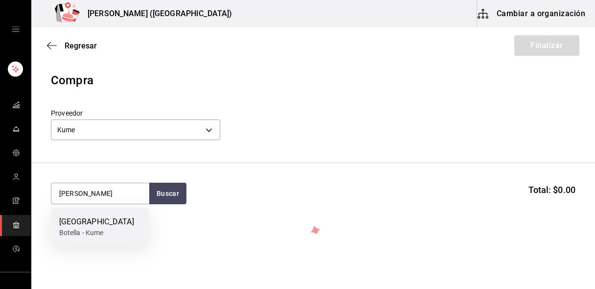
click at [89, 223] on div "Sapporo" at bounding box center [96, 222] width 75 height 12
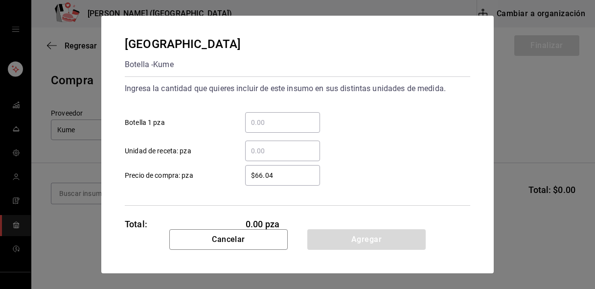
click at [262, 119] on input "​ Botella 1 pza" at bounding box center [282, 122] width 75 height 12
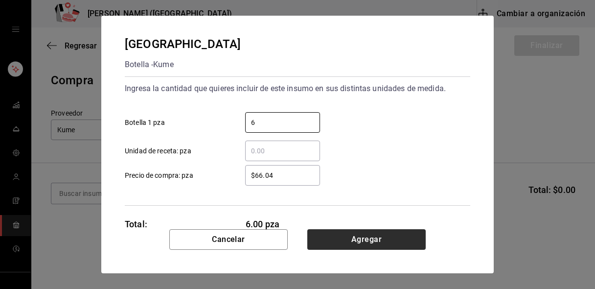
type input "6"
click at [383, 247] on button "Agregar" at bounding box center [366, 239] width 118 height 21
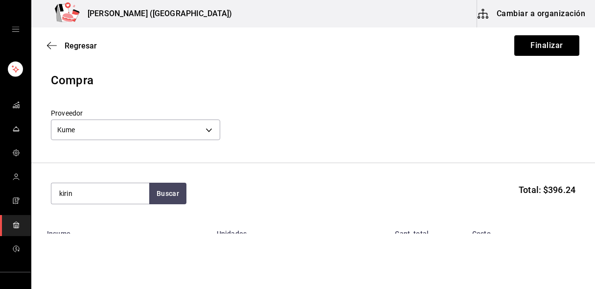
type input "kirin"
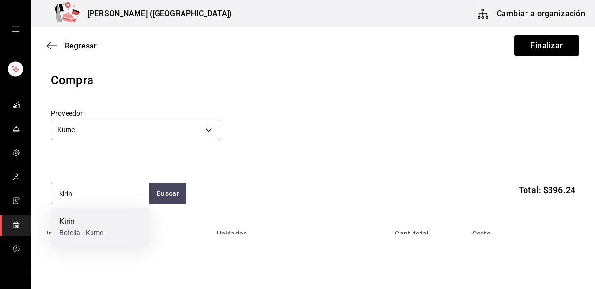
click at [105, 225] on div "Kirin Botella - Kume" at bounding box center [100, 227] width 98 height 38
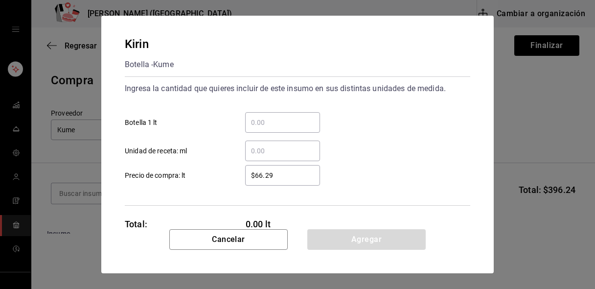
click at [277, 126] on input "​ Botella 1 lt" at bounding box center [282, 122] width 75 height 12
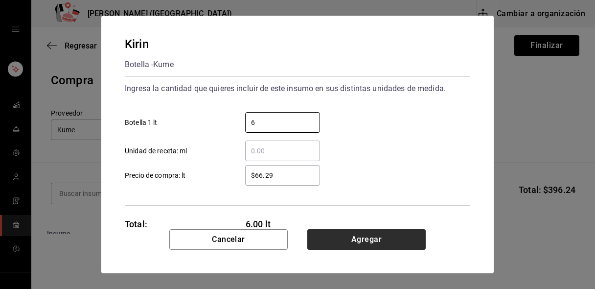
type input "6"
click at [353, 236] on button "Agregar" at bounding box center [366, 239] width 118 height 21
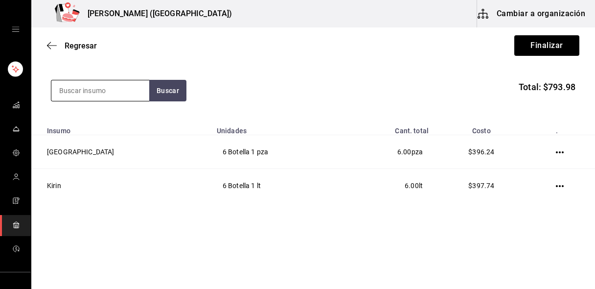
scroll to position [100, 0]
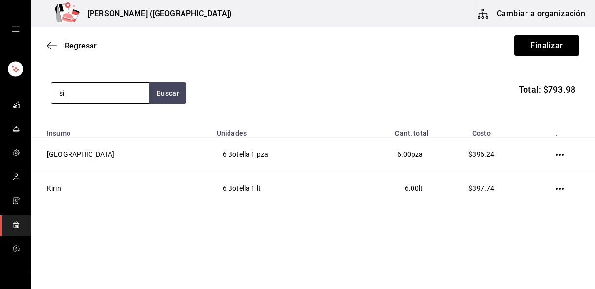
type input "s"
type input "shinga"
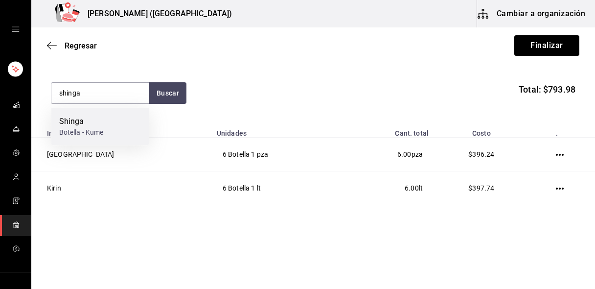
click at [88, 127] on div "Botella - Kume" at bounding box center [81, 132] width 45 height 10
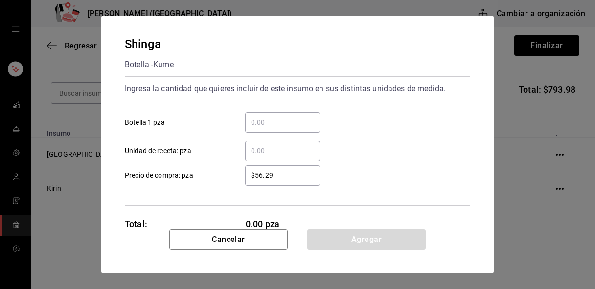
click at [276, 126] on input "​ Botella 1 pza" at bounding box center [282, 122] width 75 height 12
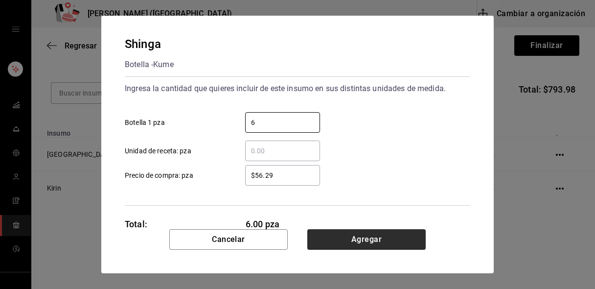
type input "6"
click at [359, 237] on button "Agregar" at bounding box center [366, 239] width 118 height 21
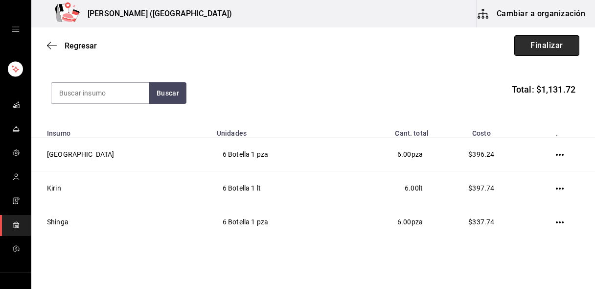
click at [526, 42] on button "Finalizar" at bounding box center [546, 45] width 65 height 21
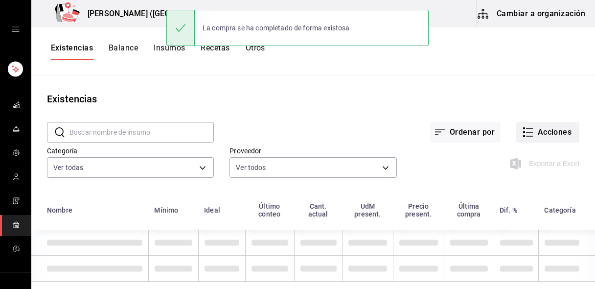
click at [535, 123] on button "Acciones" at bounding box center [547, 132] width 63 height 21
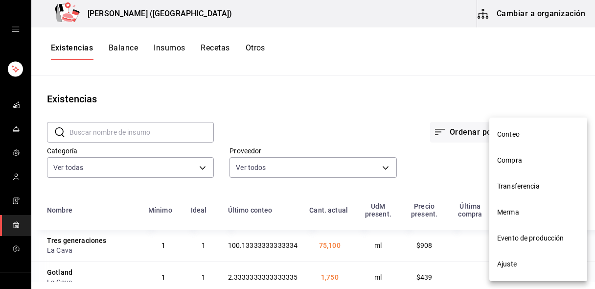
click at [509, 162] on span "Compra" at bounding box center [538, 160] width 82 height 10
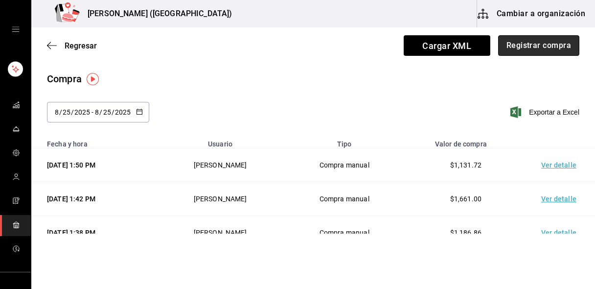
click at [550, 50] on button "Registrar compra" at bounding box center [538, 45] width 81 height 21
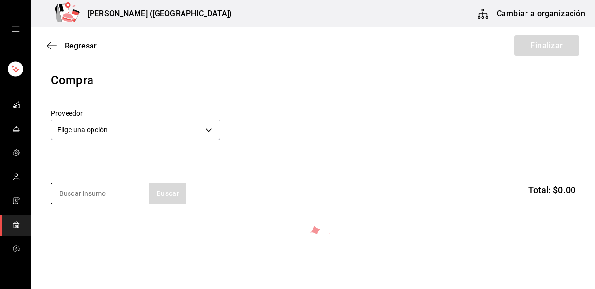
click at [127, 192] on input at bounding box center [100, 193] width 98 height 21
type input "sake"
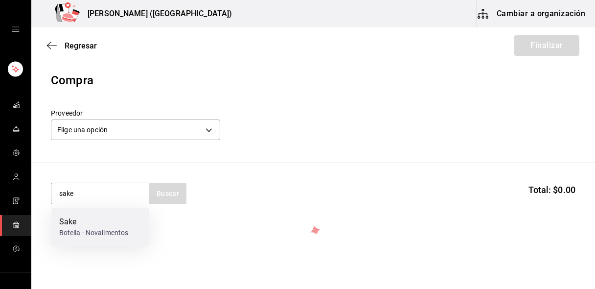
click at [101, 226] on div "Sake" at bounding box center [93, 222] width 69 height 12
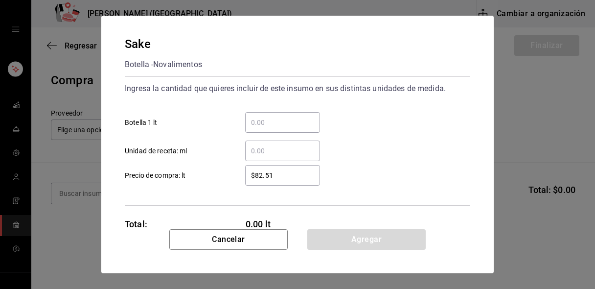
click at [264, 121] on input "​ Botella 1 lt" at bounding box center [282, 122] width 75 height 12
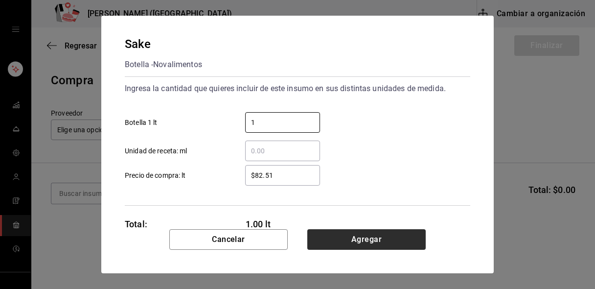
type input "1"
click at [343, 245] on button "Agregar" at bounding box center [366, 239] width 118 height 21
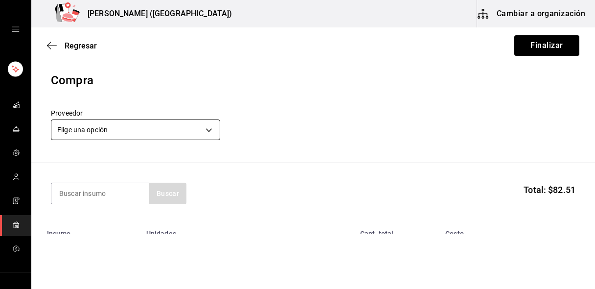
click at [105, 130] on body "Nikkori (Lindavista) Cambiar a organización Regresar Finalizar Compra Proveedor…" at bounding box center [297, 116] width 595 height 233
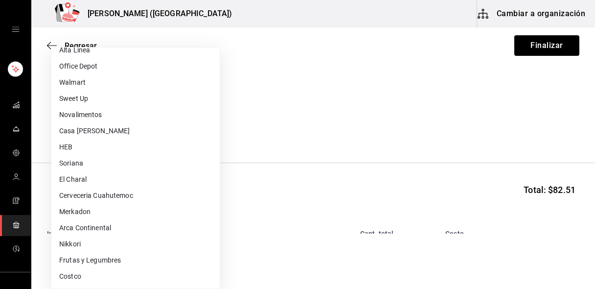
scroll to position [268, 0]
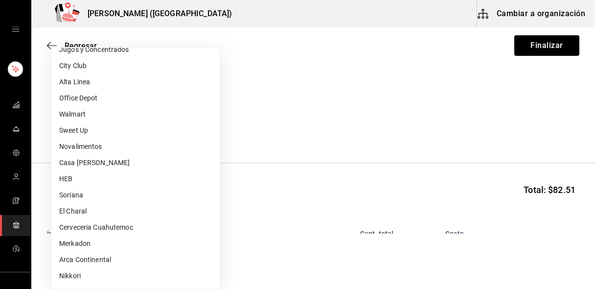
click at [113, 141] on li "Novalimentos" at bounding box center [135, 146] width 168 height 16
type input "ceeffab6-e994-465a-9b72-f7943f9dc289"
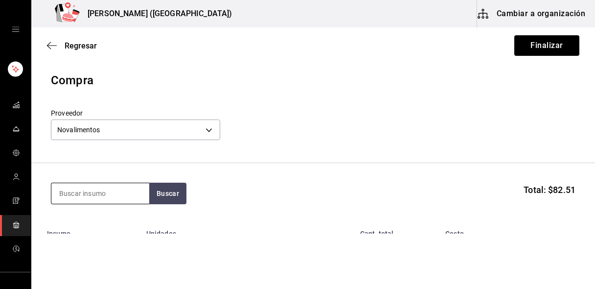
click at [95, 189] on input at bounding box center [100, 193] width 98 height 21
type input "gyoza"
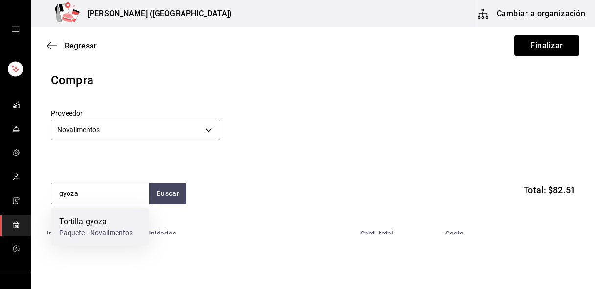
click at [91, 222] on div "Tortilla gyoza" at bounding box center [96, 222] width 74 height 12
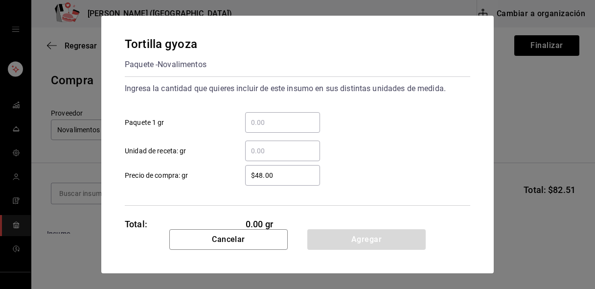
click at [284, 123] on input "​ Paquete 1 gr" at bounding box center [282, 122] width 75 height 12
click at [274, 131] on div "​" at bounding box center [282, 122] width 75 height 21
click at [274, 128] on input "​ Paquete 1 gr" at bounding box center [282, 122] width 75 height 12
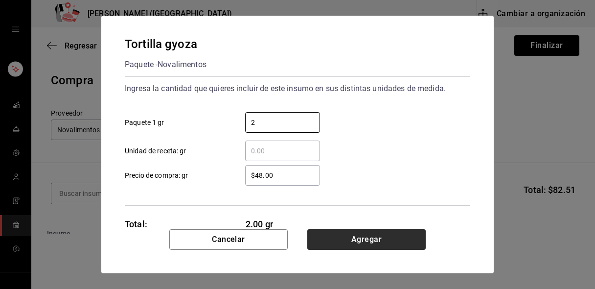
type input "2"
click at [335, 235] on button "Agregar" at bounding box center [366, 239] width 118 height 21
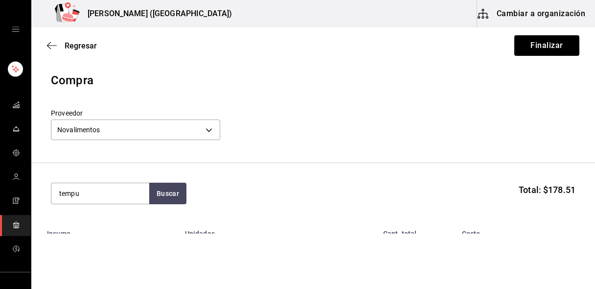
type input "tempu"
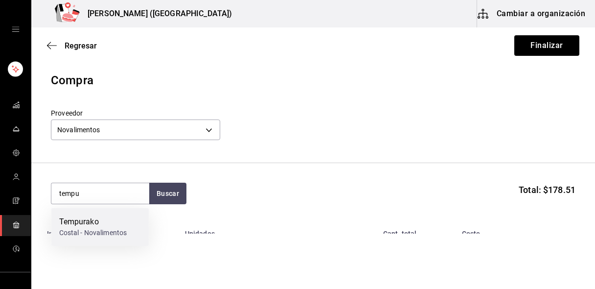
click at [98, 226] on div "Tempurako" at bounding box center [93, 222] width 68 height 12
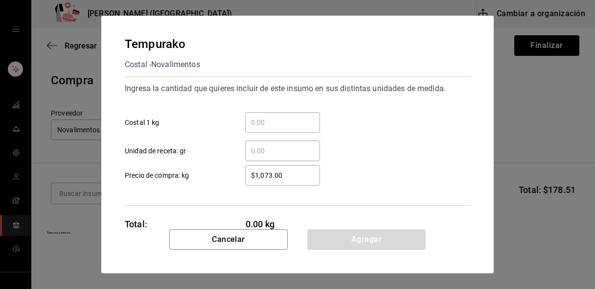
click at [264, 125] on input "​ Costal 1 kg" at bounding box center [282, 122] width 75 height 12
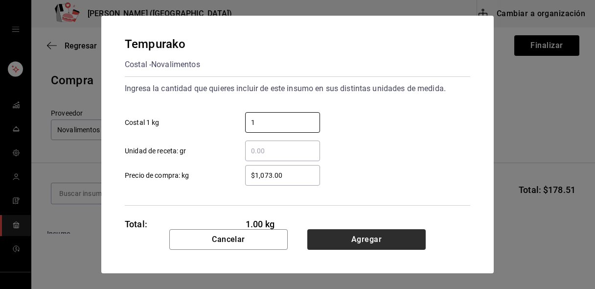
type input "1"
click at [340, 241] on button "Agregar" at bounding box center [366, 239] width 118 height 21
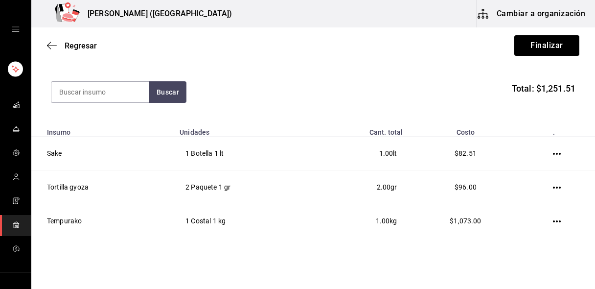
scroll to position [97, 0]
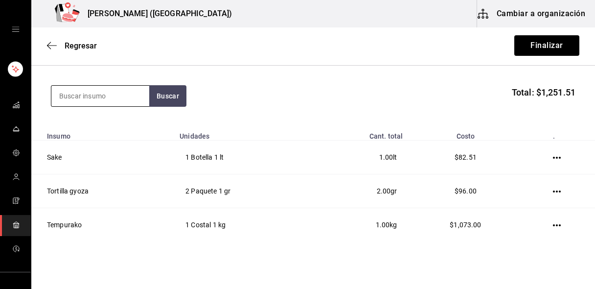
click at [86, 97] on input at bounding box center [100, 96] width 98 height 21
type input "a"
type input "togarashi"
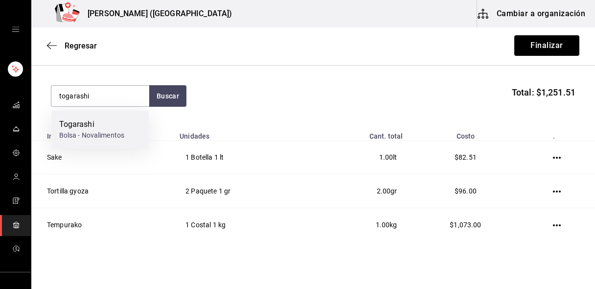
click at [79, 120] on div "Togarashi" at bounding box center [92, 124] width 66 height 12
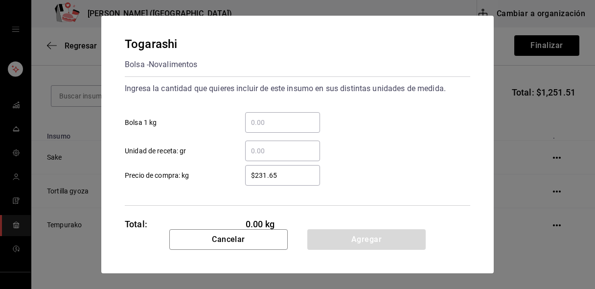
click at [296, 119] on input "​ Bolsa 1 kg" at bounding box center [282, 122] width 75 height 12
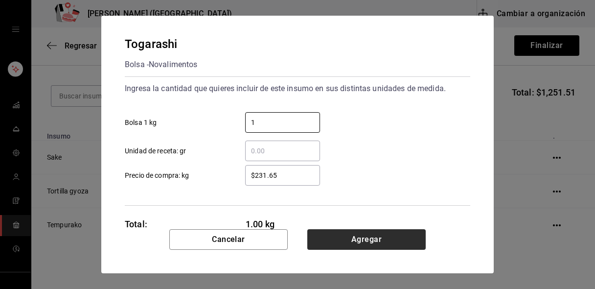
type input "1"
click at [327, 234] on button "Agregar" at bounding box center [366, 239] width 118 height 21
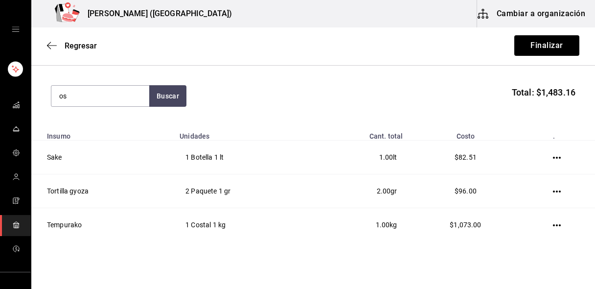
type input "o"
type input "oha"
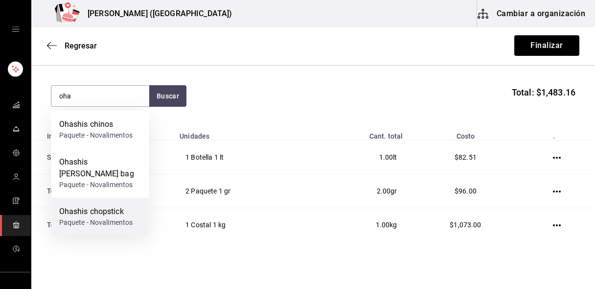
click at [116, 217] on div "Paquete - Novalimentos" at bounding box center [96, 222] width 74 height 10
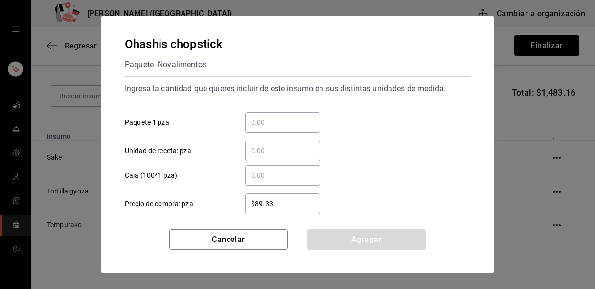
click at [283, 125] on input "​ Paquete 1 pza" at bounding box center [282, 122] width 75 height 12
click at [275, 174] on input "​ Caja (100*1 pza)" at bounding box center [282, 175] width 75 height 12
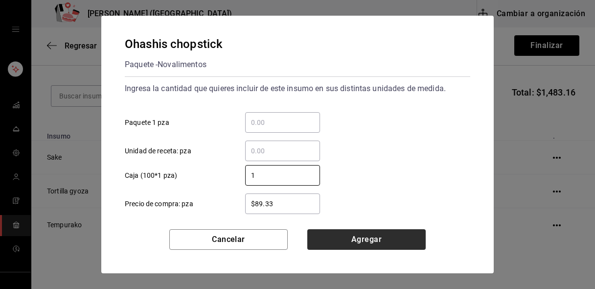
type input "1"
click at [348, 239] on button "Agregar" at bounding box center [366, 239] width 118 height 21
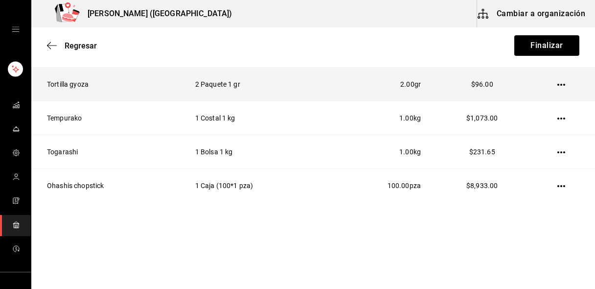
scroll to position [203, 0]
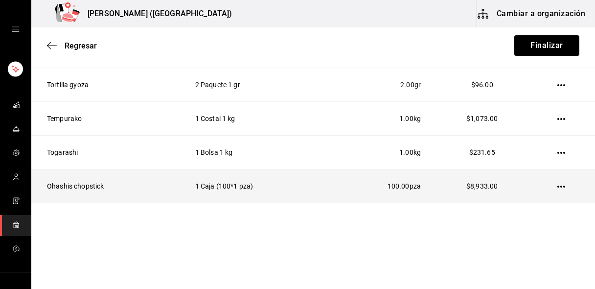
click at [558, 186] on icon "button" at bounding box center [561, 186] width 8 height 2
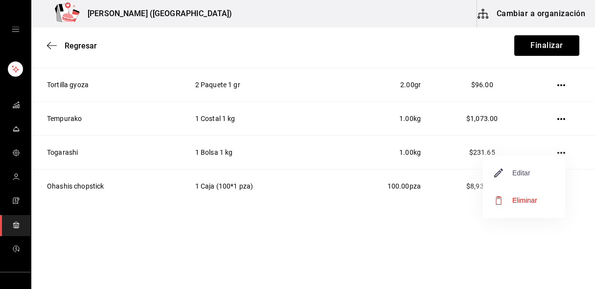
click at [525, 178] on span "Editar" at bounding box center [512, 173] width 36 height 12
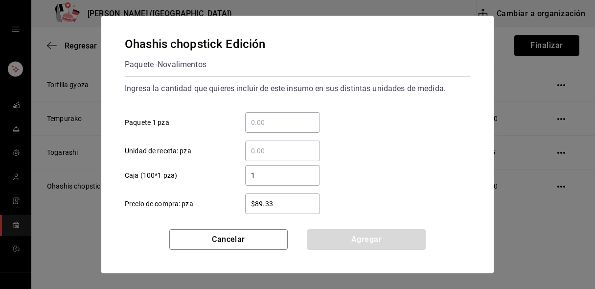
click at [273, 116] on input "​ Paquete 1 pza" at bounding box center [282, 122] width 75 height 12
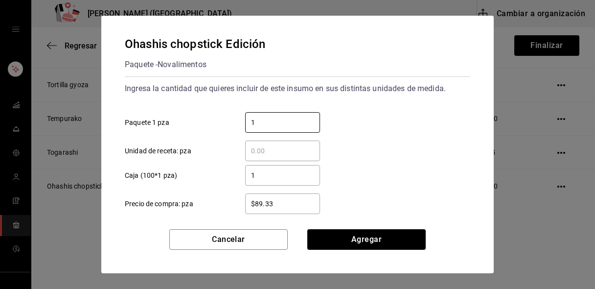
type input "1"
click at [269, 176] on input "1" at bounding box center [282, 175] width 75 height 12
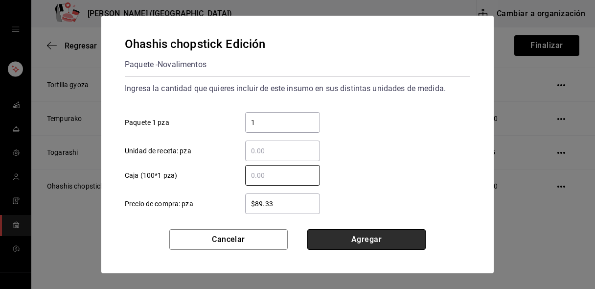
click at [352, 242] on button "Agregar" at bounding box center [366, 239] width 118 height 21
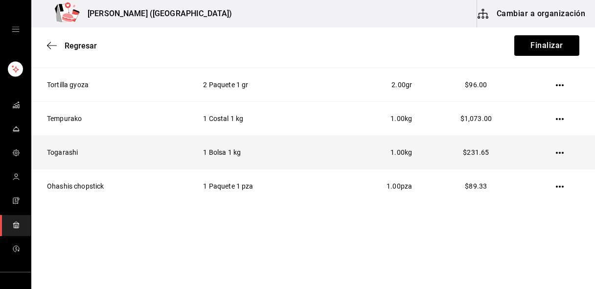
scroll to position [0, 0]
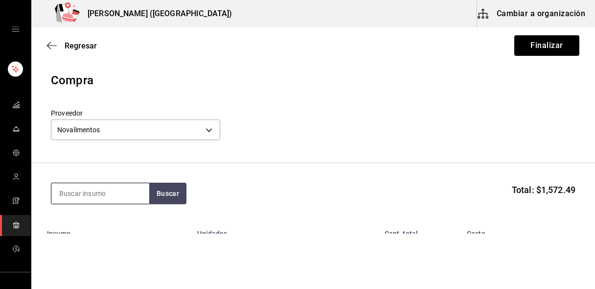
click at [111, 190] on input at bounding box center [100, 193] width 98 height 21
type input "r"
click at [78, 188] on input "tom" at bounding box center [100, 193] width 98 height 21
type input "r"
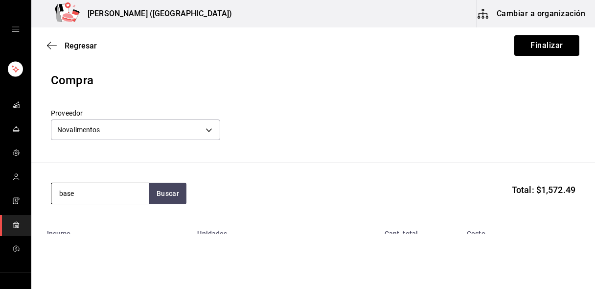
type input "base"
click at [72, 186] on input "base" at bounding box center [100, 193] width 98 height 21
type input "s"
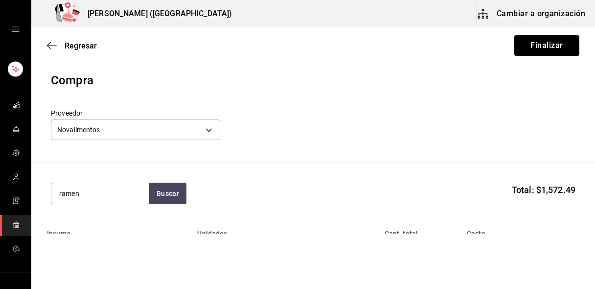
type input "ramen"
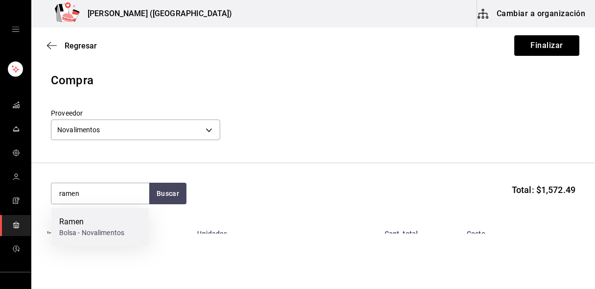
click at [79, 223] on div "Ramen" at bounding box center [92, 222] width 66 height 12
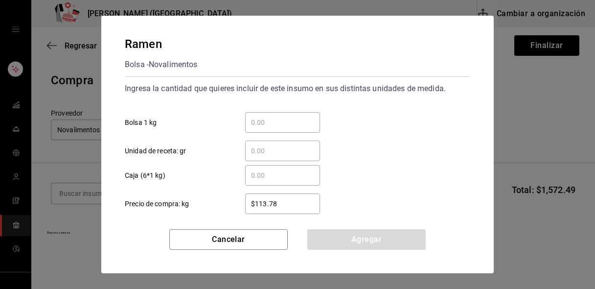
click at [292, 125] on input "​ Bolsa 1 kg" at bounding box center [282, 122] width 75 height 12
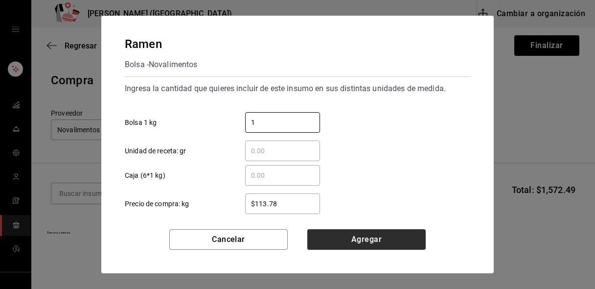
type input "1"
click at [322, 240] on button "Agregar" at bounding box center [366, 239] width 118 height 21
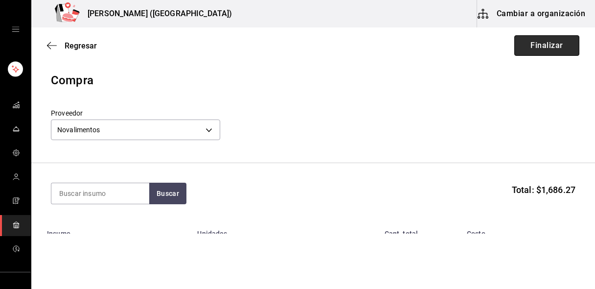
click at [537, 45] on button "Finalizar" at bounding box center [546, 45] width 65 height 21
